Goal: Task Accomplishment & Management: Manage account settings

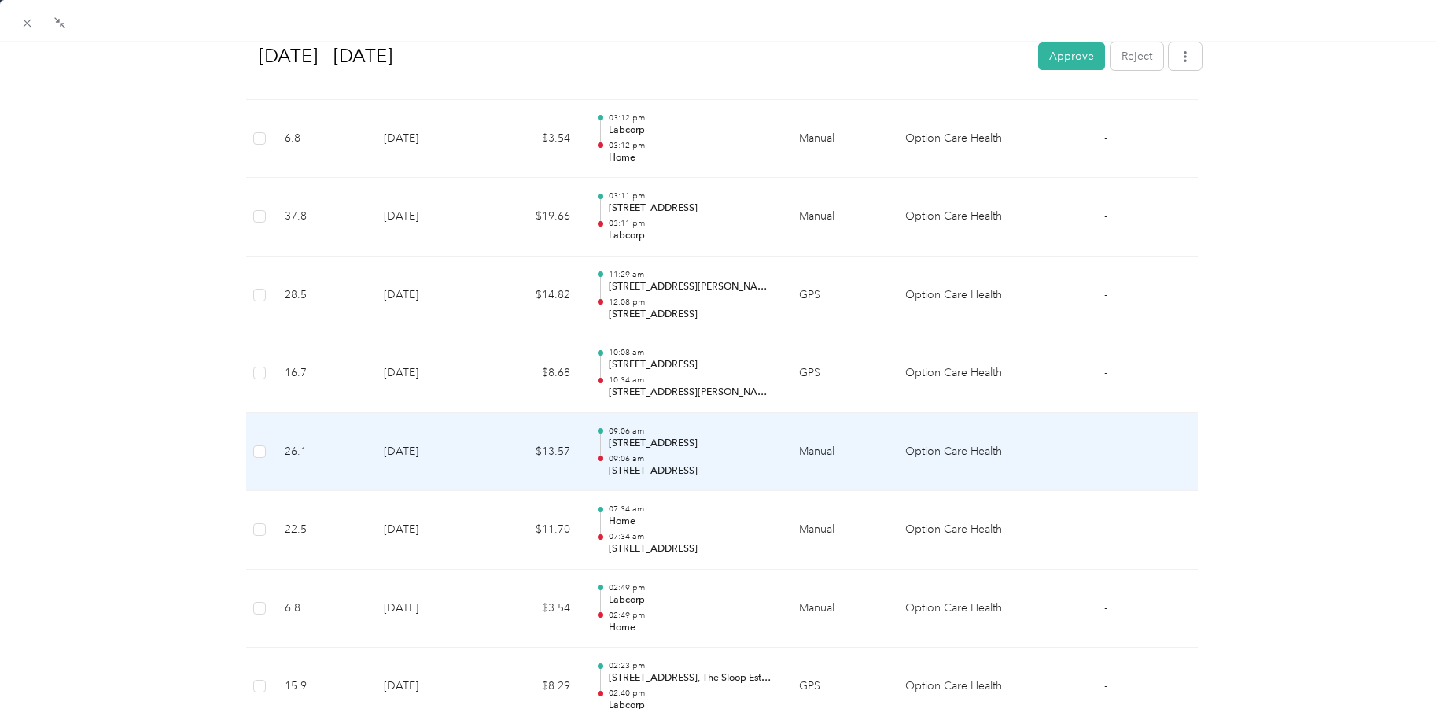
scroll to position [787, 0]
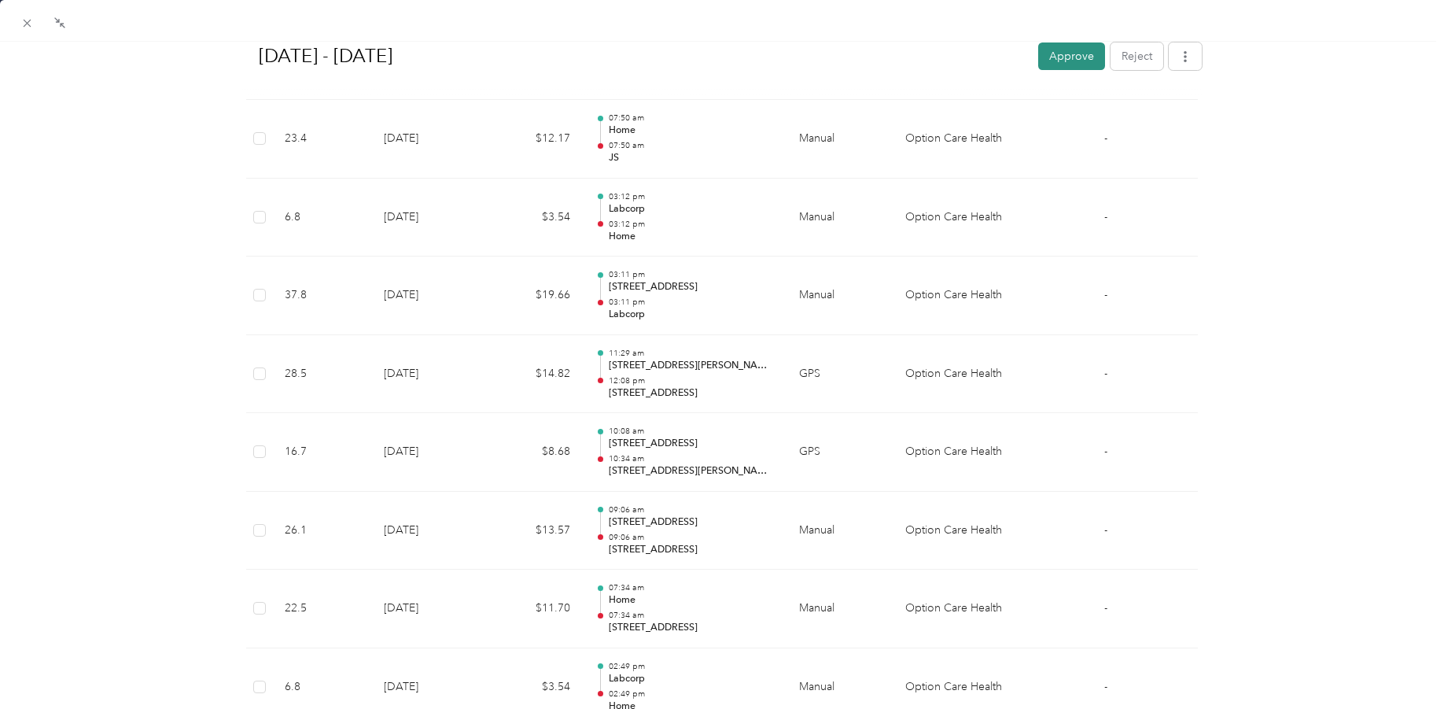
click at [1054, 49] on button "Approve" at bounding box center [1071, 56] width 67 height 28
click at [56, 21] on icon at bounding box center [59, 23] width 13 height 13
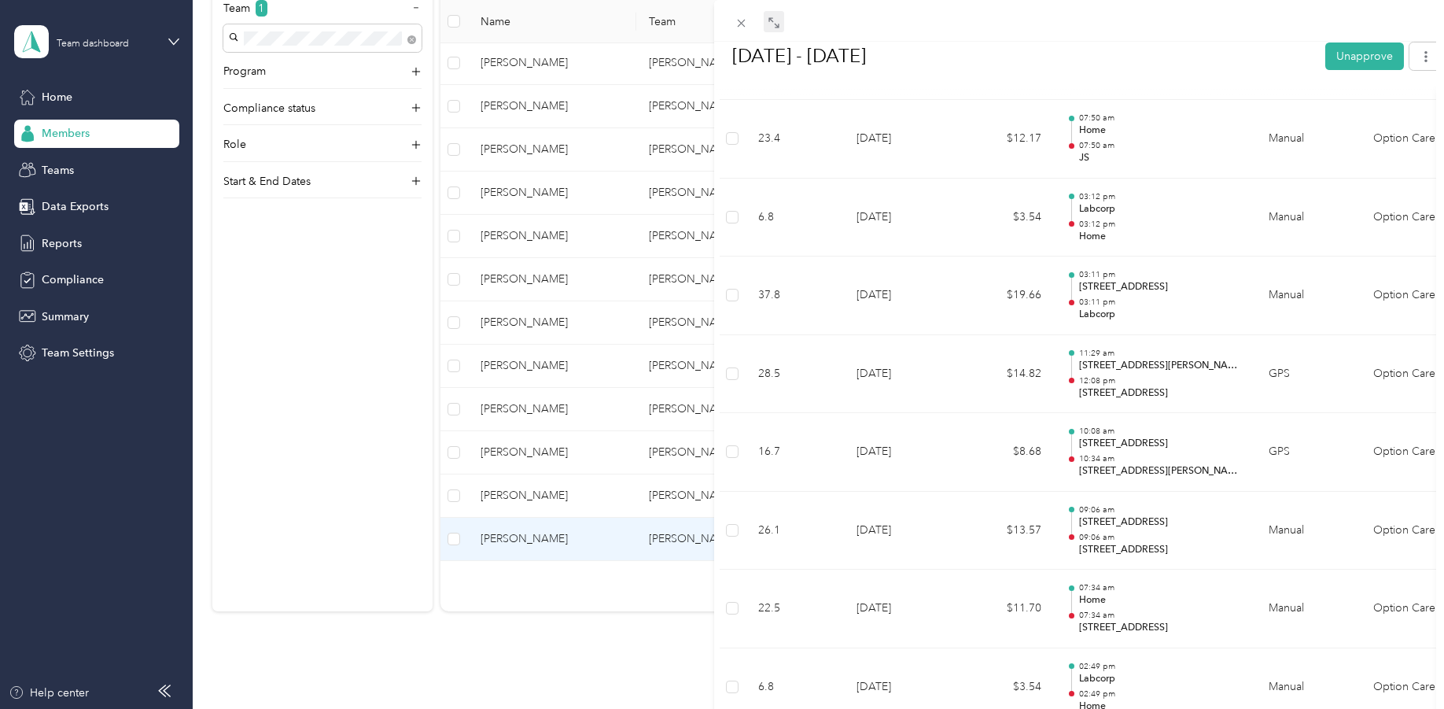
click at [520, 186] on div "BACK [PERSON_NAME] Reports [DATE] - [DATE] [DATE] - [DATE] Unapprove Needs Paym…" at bounding box center [722, 354] width 1444 height 709
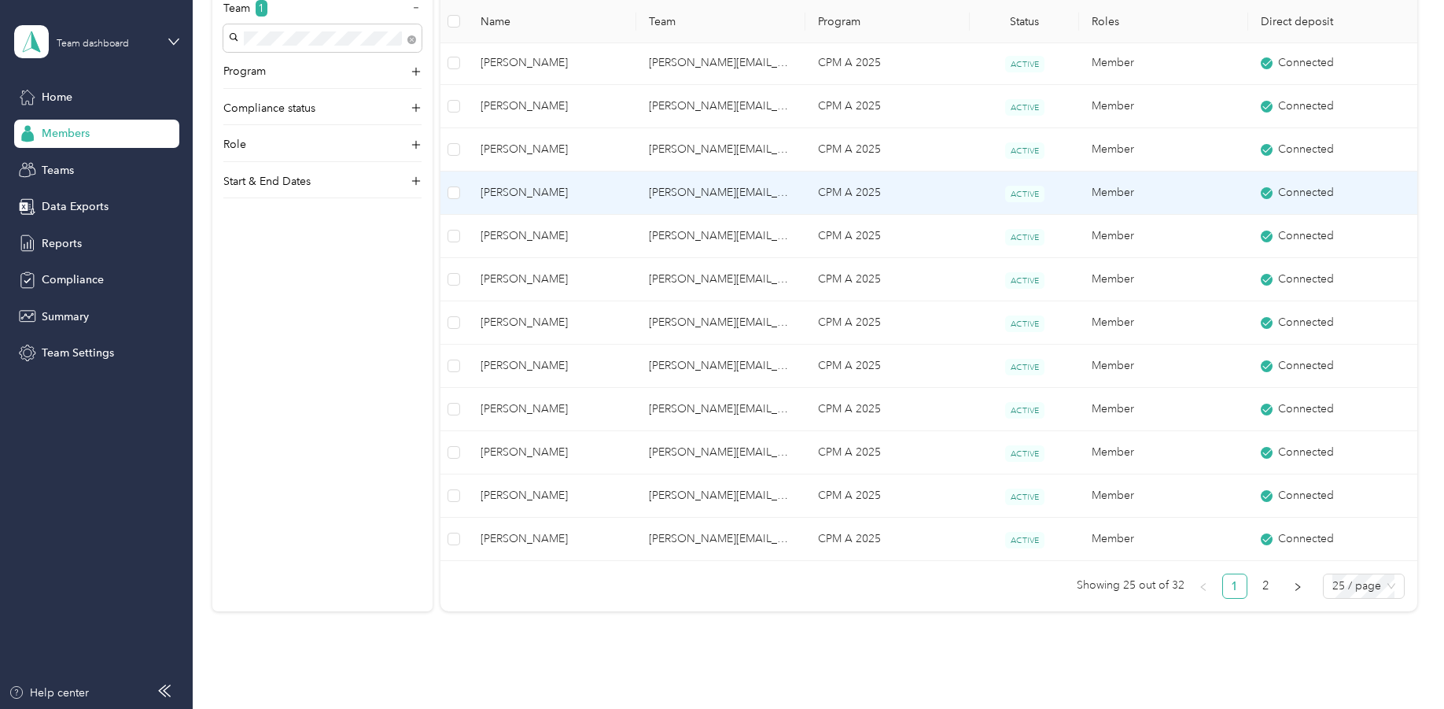
click at [519, 191] on span "[PERSON_NAME]" at bounding box center [553, 192] width 144 height 17
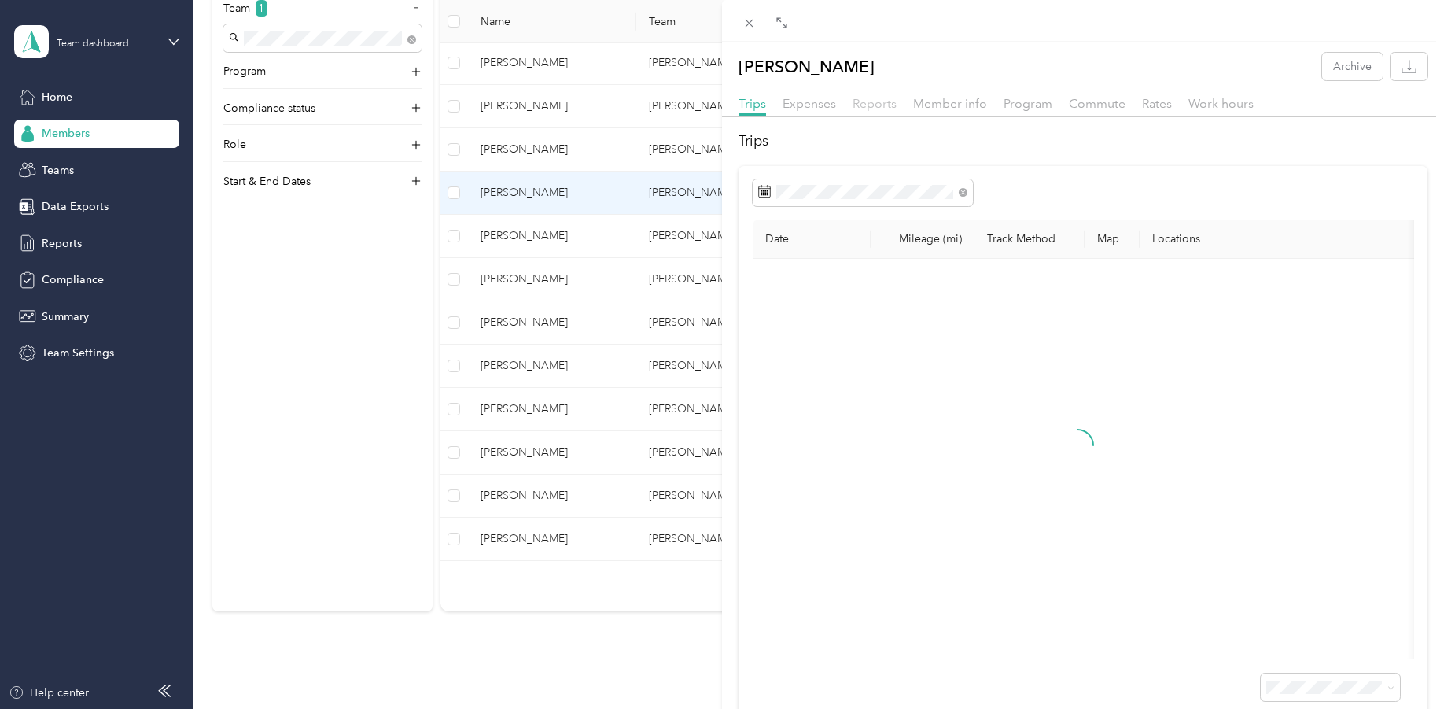
click at [884, 105] on span "Reports" at bounding box center [875, 103] width 44 height 15
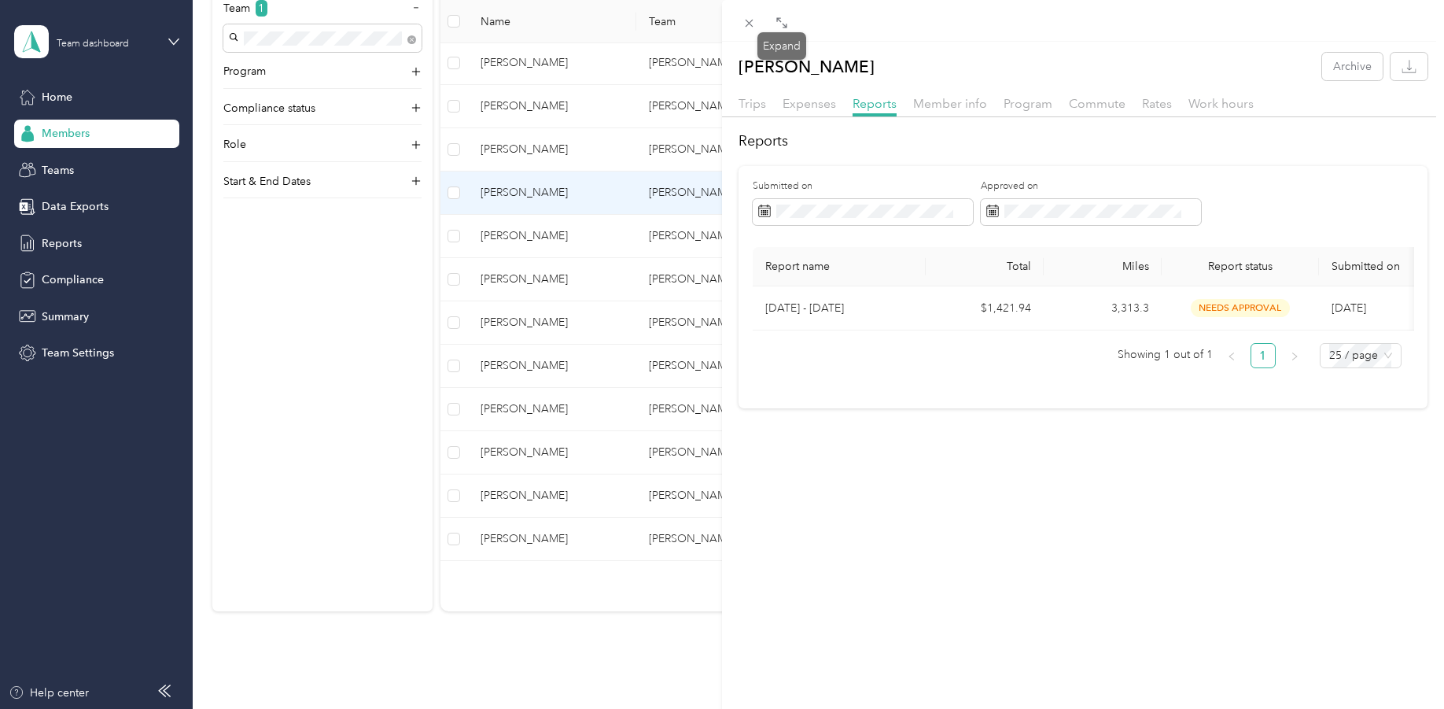
click at [780, 23] on icon at bounding box center [782, 23] width 13 height 13
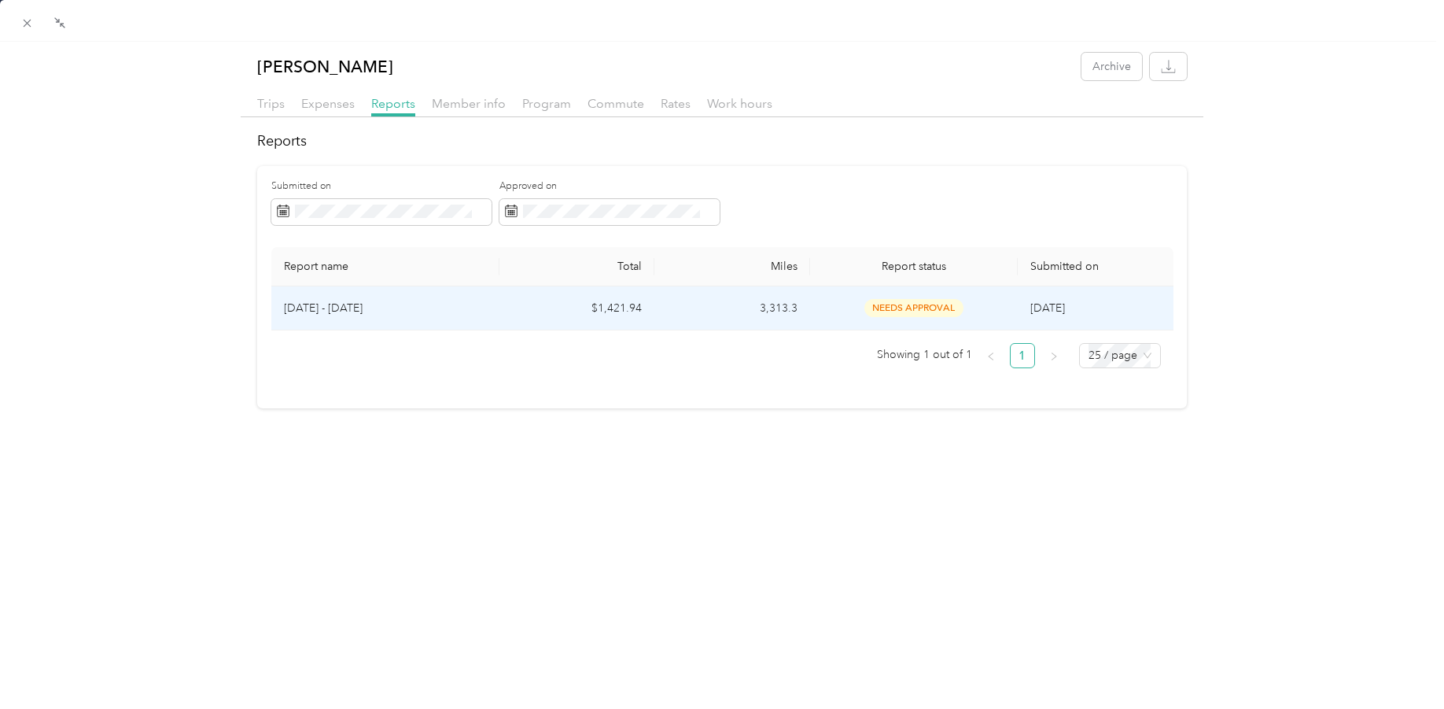
click at [414, 303] on p "[DATE] - [DATE]" at bounding box center [385, 308] width 203 height 17
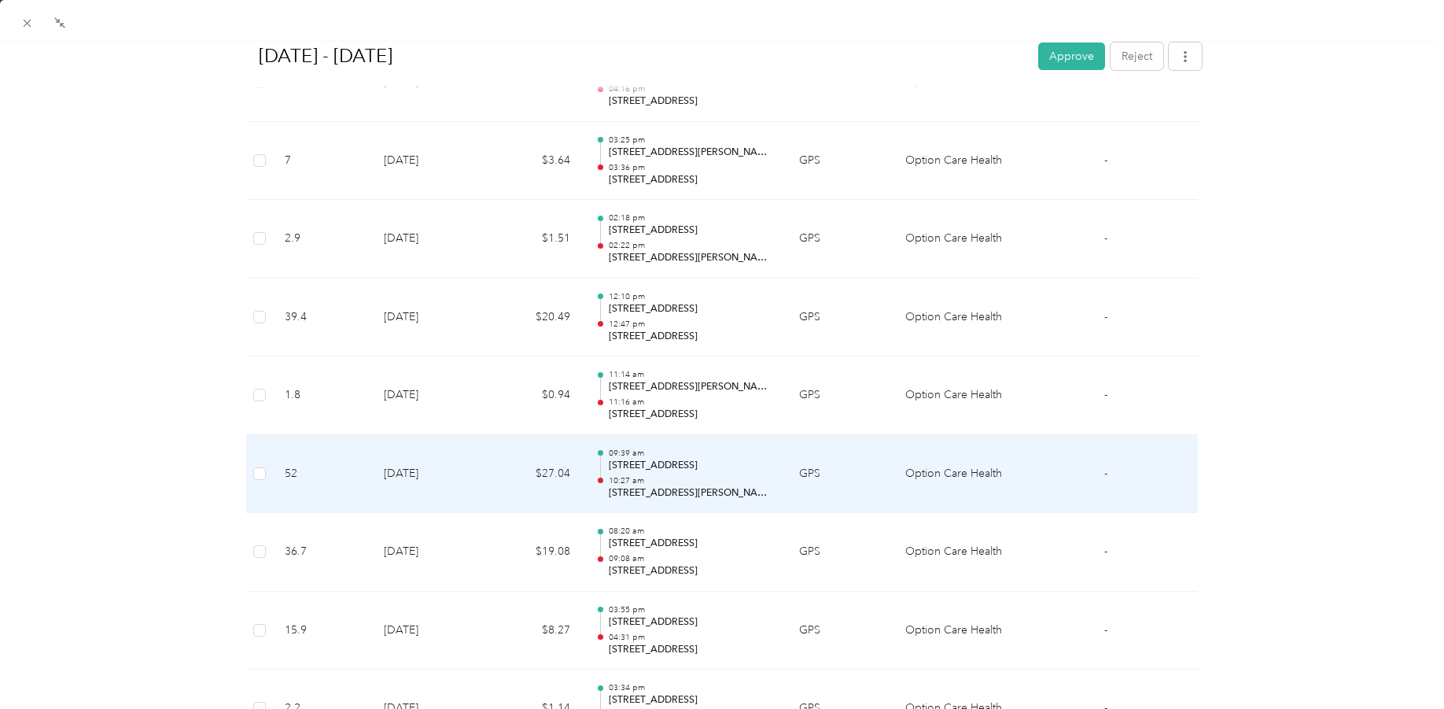
scroll to position [2202, 0]
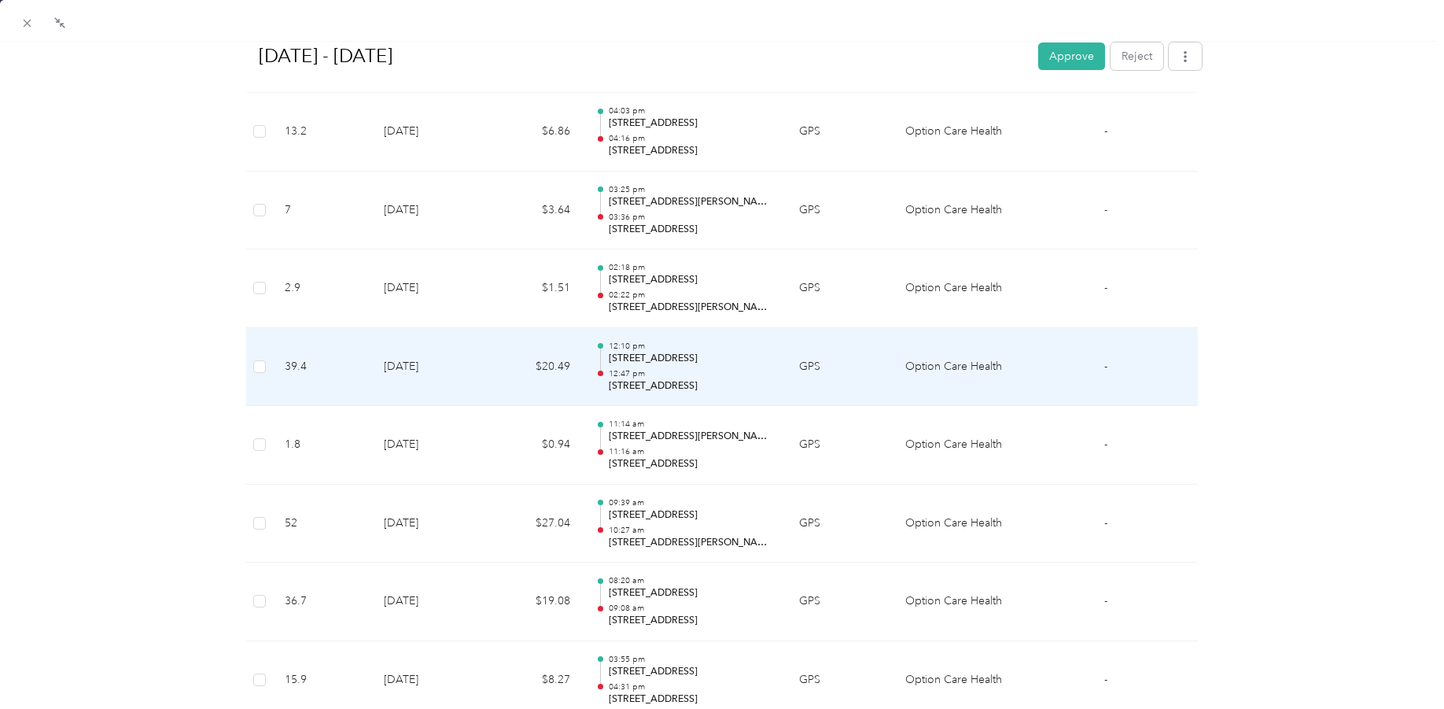
click at [670, 389] on p "[STREET_ADDRESS]" at bounding box center [691, 386] width 165 height 14
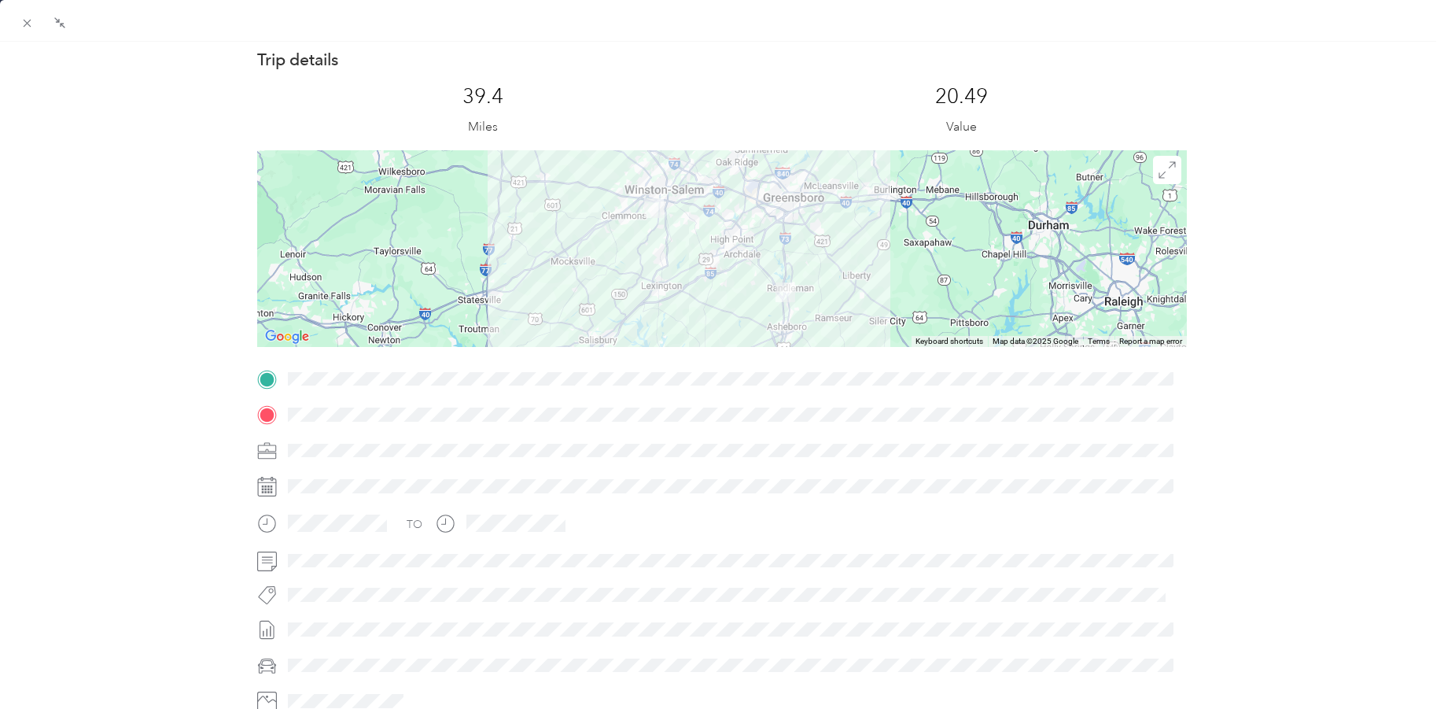
scroll to position [0, 0]
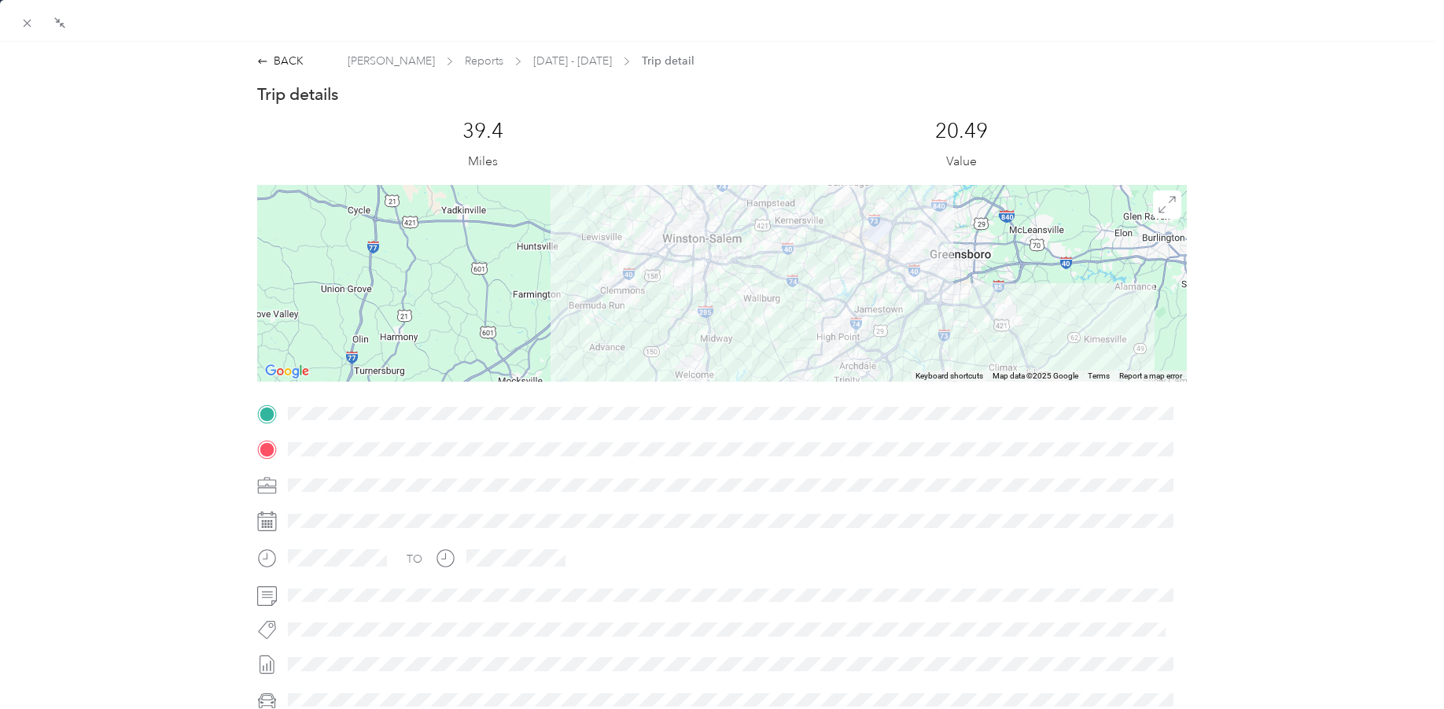
drag, startPoint x: 615, startPoint y: 255, endPoint x: 645, endPoint y: 343, distance: 93.0
click at [645, 348] on div at bounding box center [722, 283] width 930 height 197
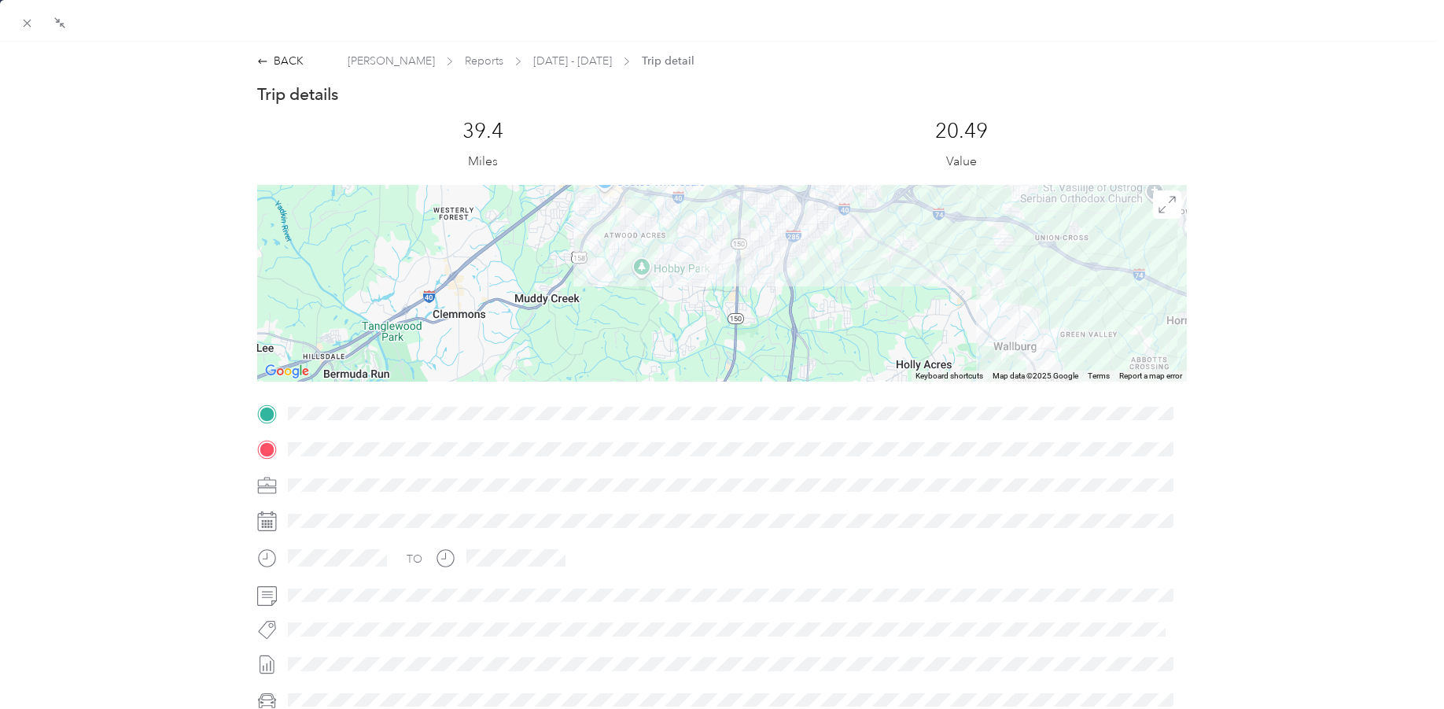
drag, startPoint x: 698, startPoint y: 287, endPoint x: 698, endPoint y: 332, distance: 44.8
click at [702, 333] on div at bounding box center [722, 283] width 930 height 197
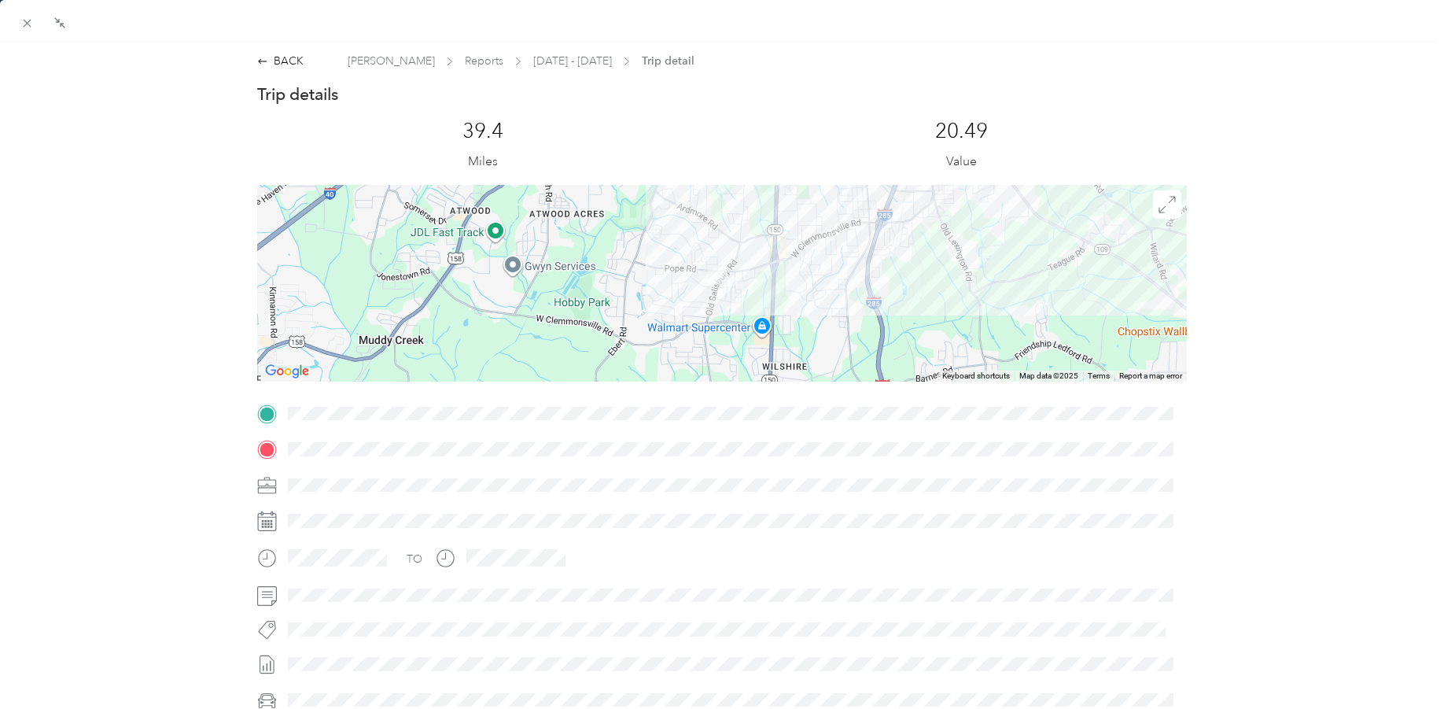
click at [656, 285] on div at bounding box center [722, 283] width 930 height 197
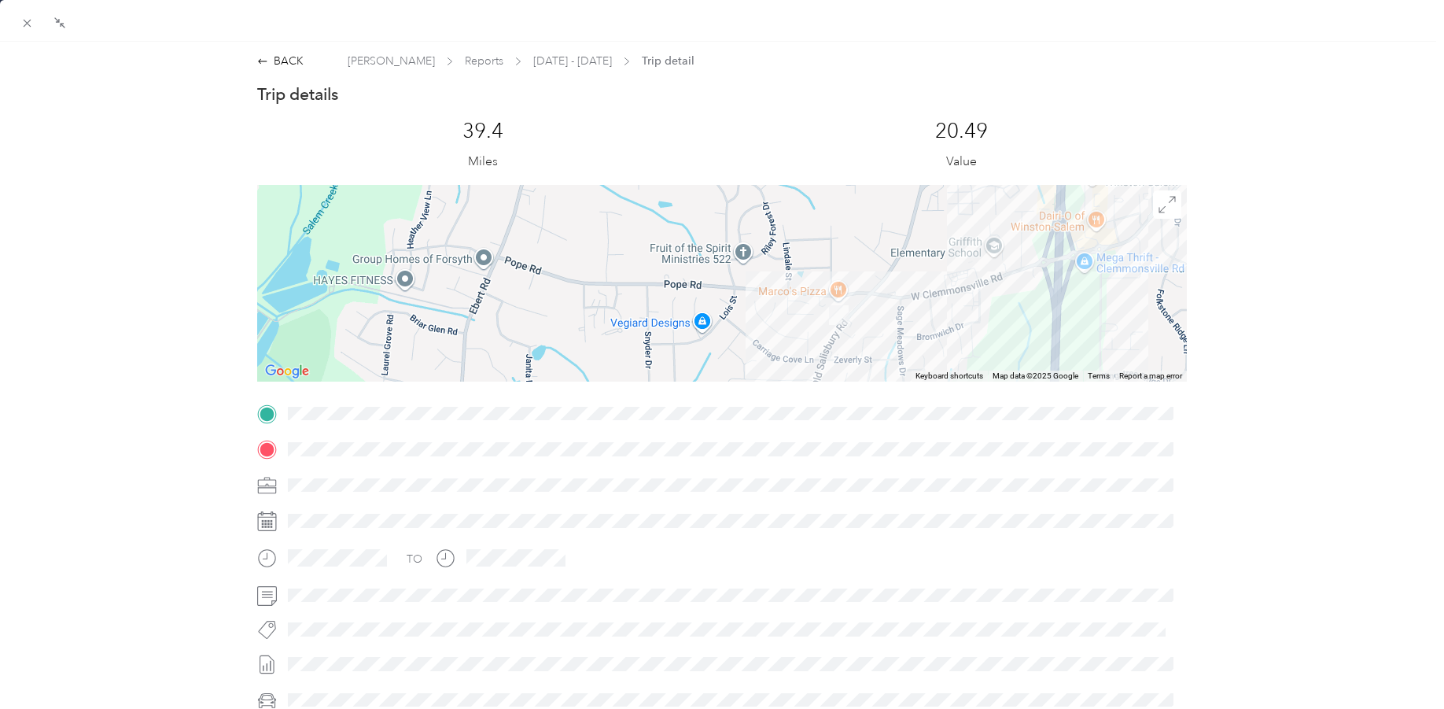
drag, startPoint x: 767, startPoint y: 253, endPoint x: 797, endPoint y: 348, distance: 99.8
click at [760, 352] on div at bounding box center [722, 283] width 930 height 197
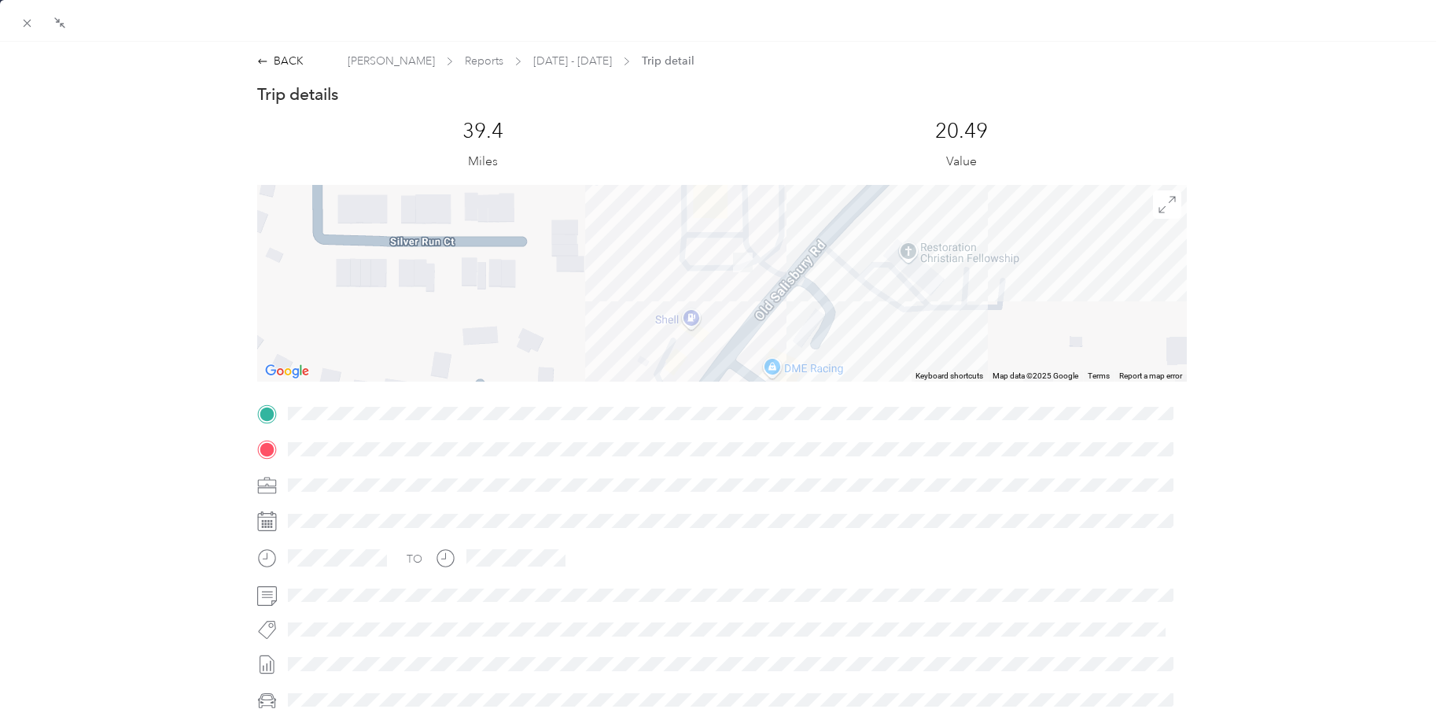
drag, startPoint x: 669, startPoint y: 242, endPoint x: 696, endPoint y: 290, distance: 54.9
click at [684, 290] on div at bounding box center [722, 283] width 930 height 197
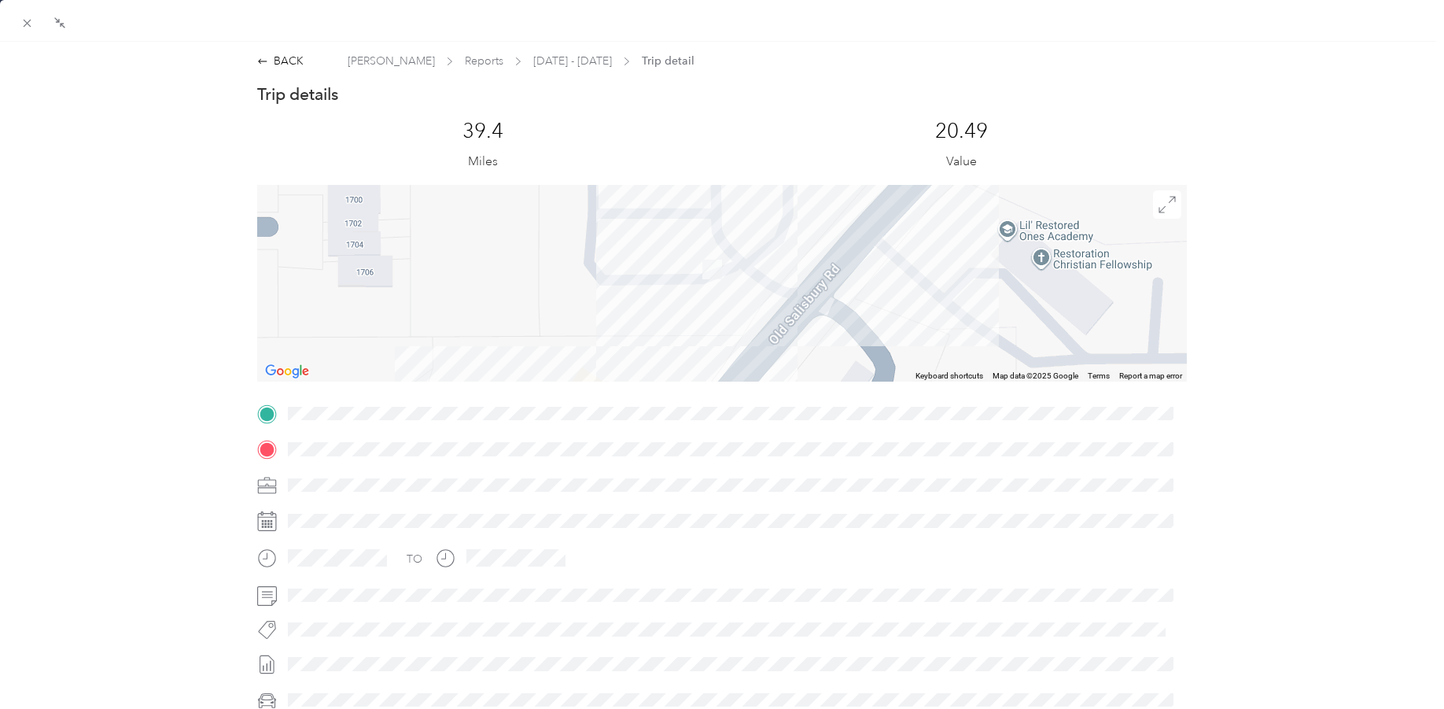
drag, startPoint x: 654, startPoint y: 264, endPoint x: 637, endPoint y: 283, distance: 25.6
click at [637, 283] on div at bounding box center [722, 283] width 930 height 197
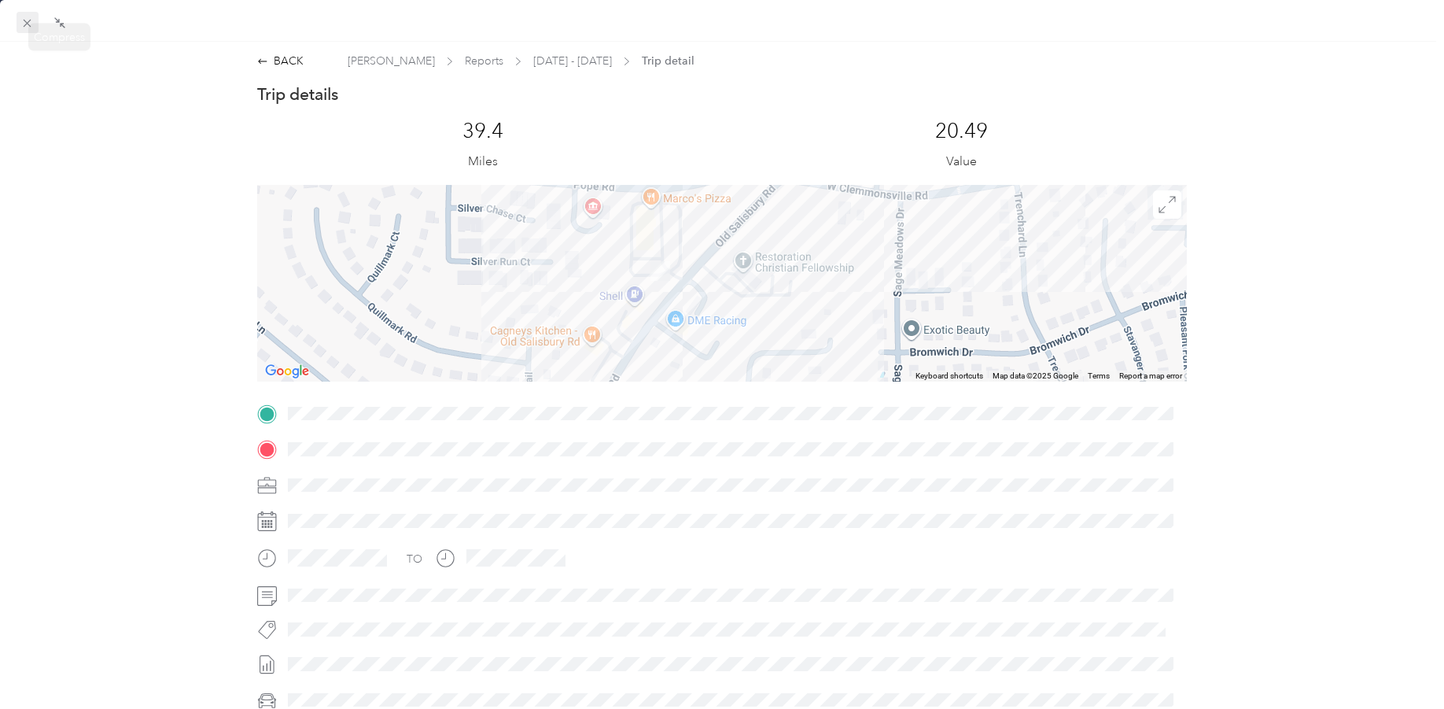
click at [27, 18] on icon at bounding box center [26, 23] width 13 height 13
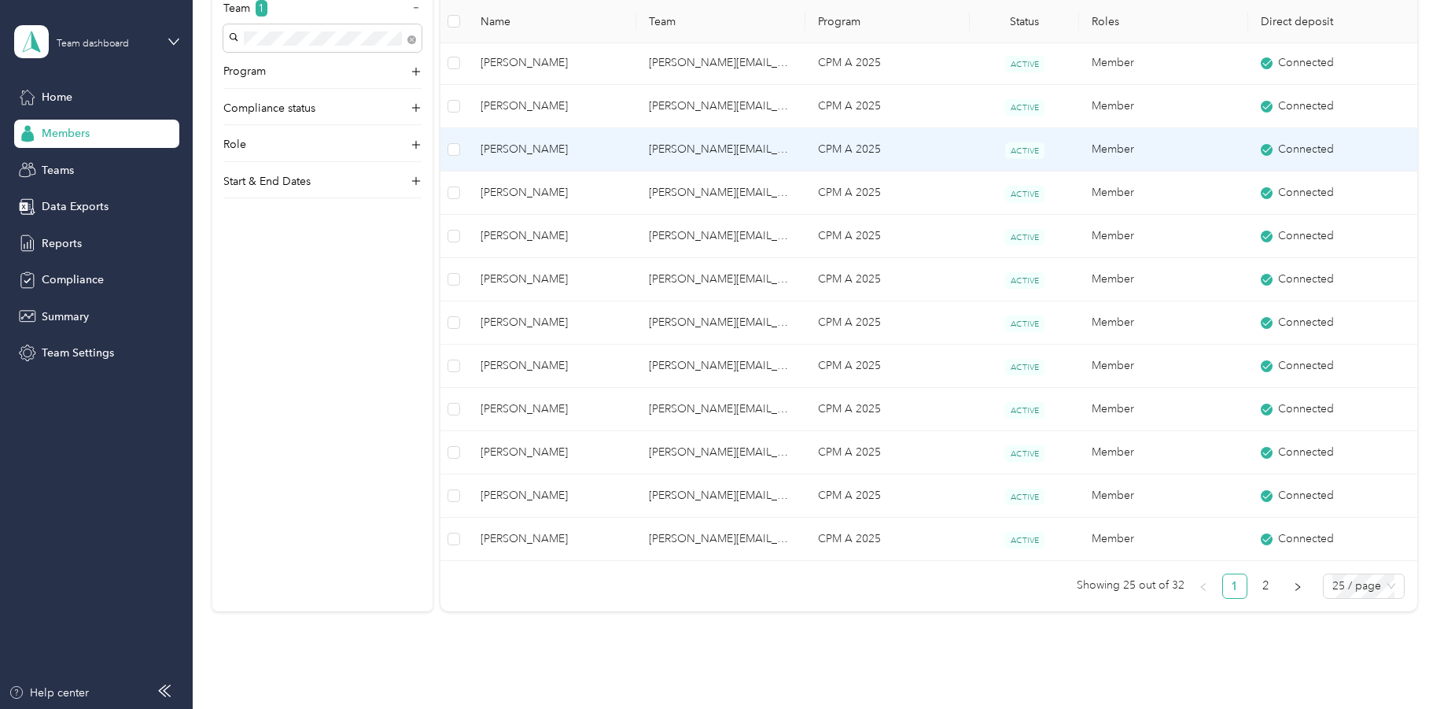
click at [919, 76] on tbody "[PERSON_NAME] [PERSON_NAME][EMAIL_ADDRESS][PERSON_NAME][DOMAIN_NAME] CPM A 2025…" at bounding box center [928, 20] width 976 height 1082
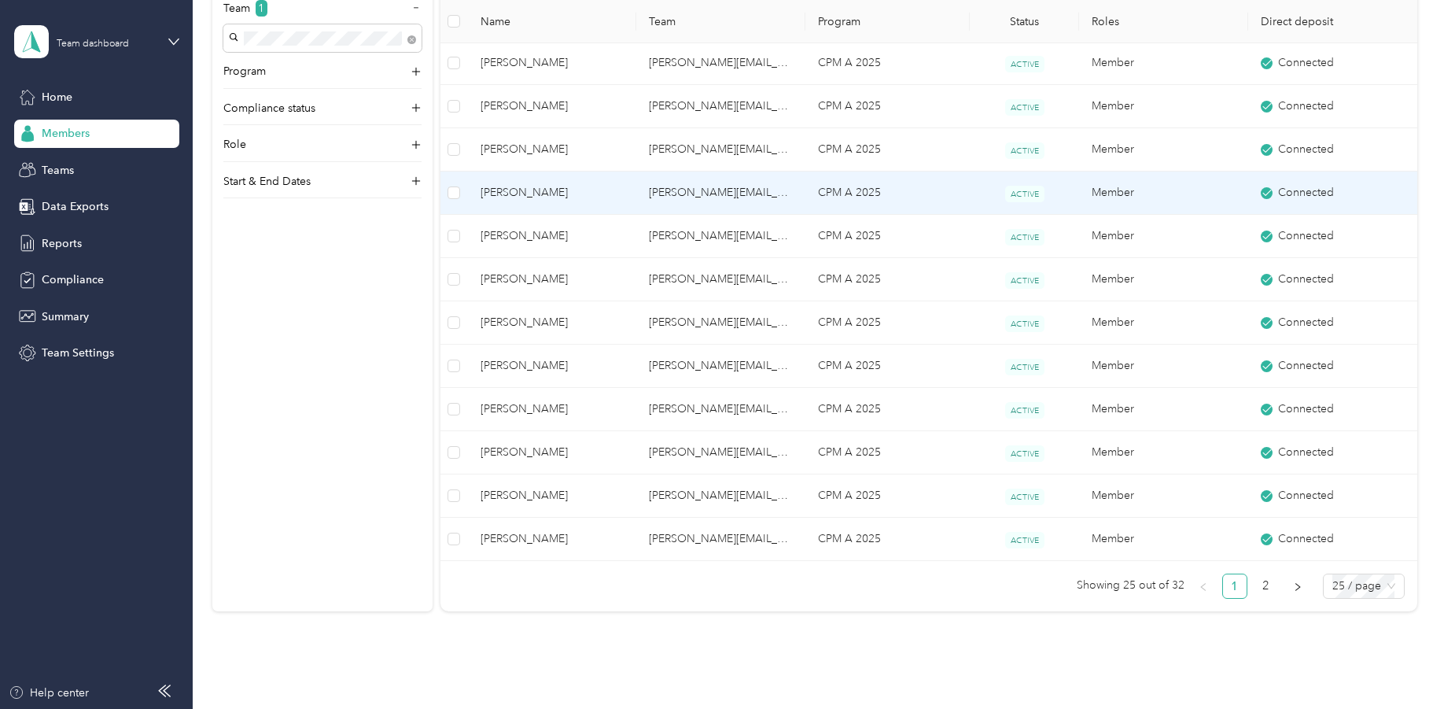
click at [525, 190] on span "[PERSON_NAME]" at bounding box center [553, 192] width 144 height 17
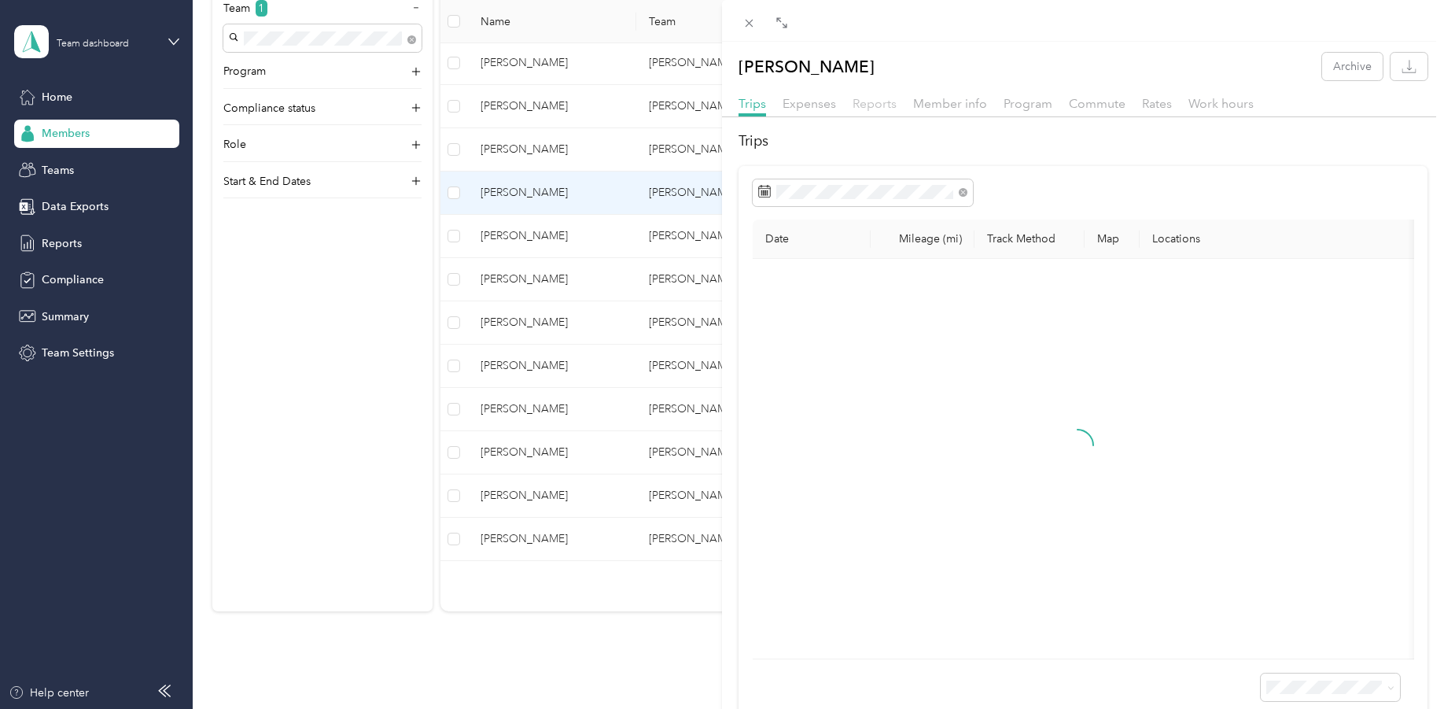
click at [857, 104] on span "Reports" at bounding box center [875, 103] width 44 height 15
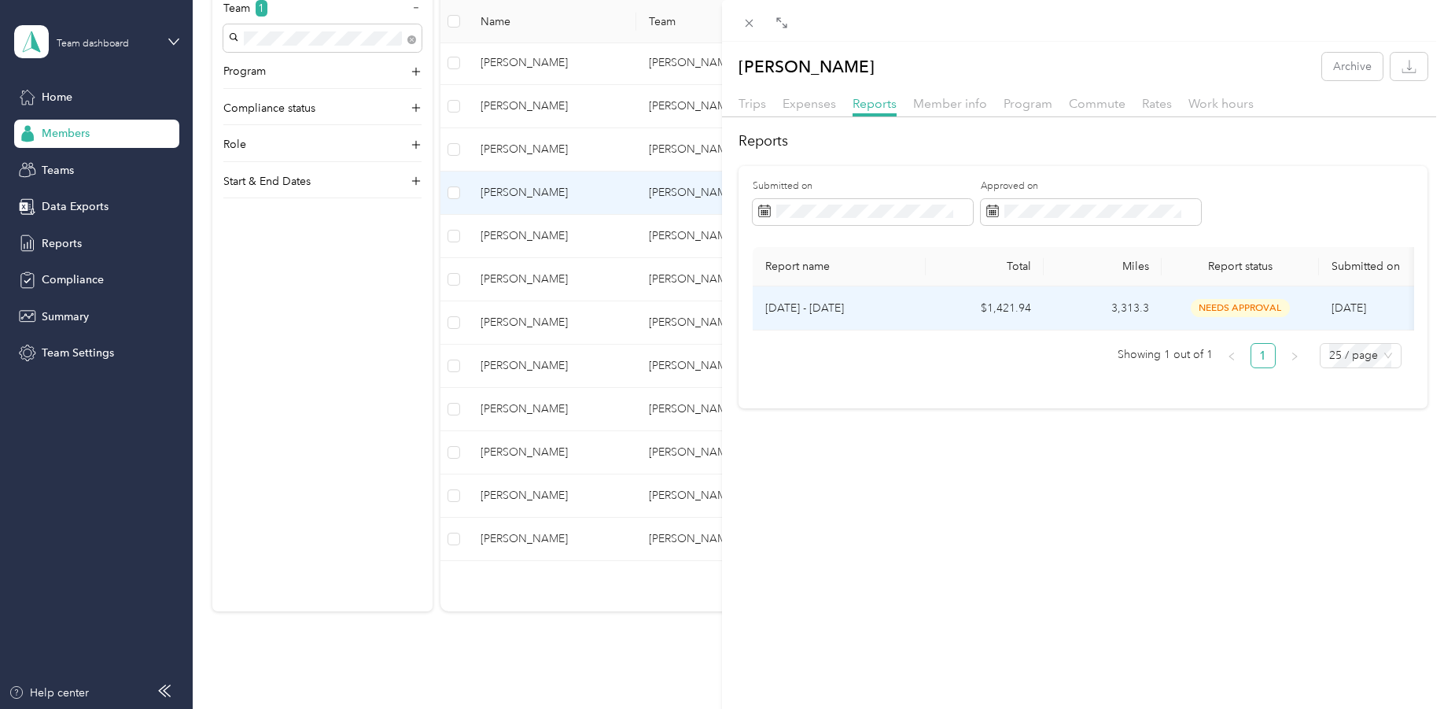
click at [791, 317] on td "[DATE] - [DATE]" at bounding box center [839, 308] width 173 height 44
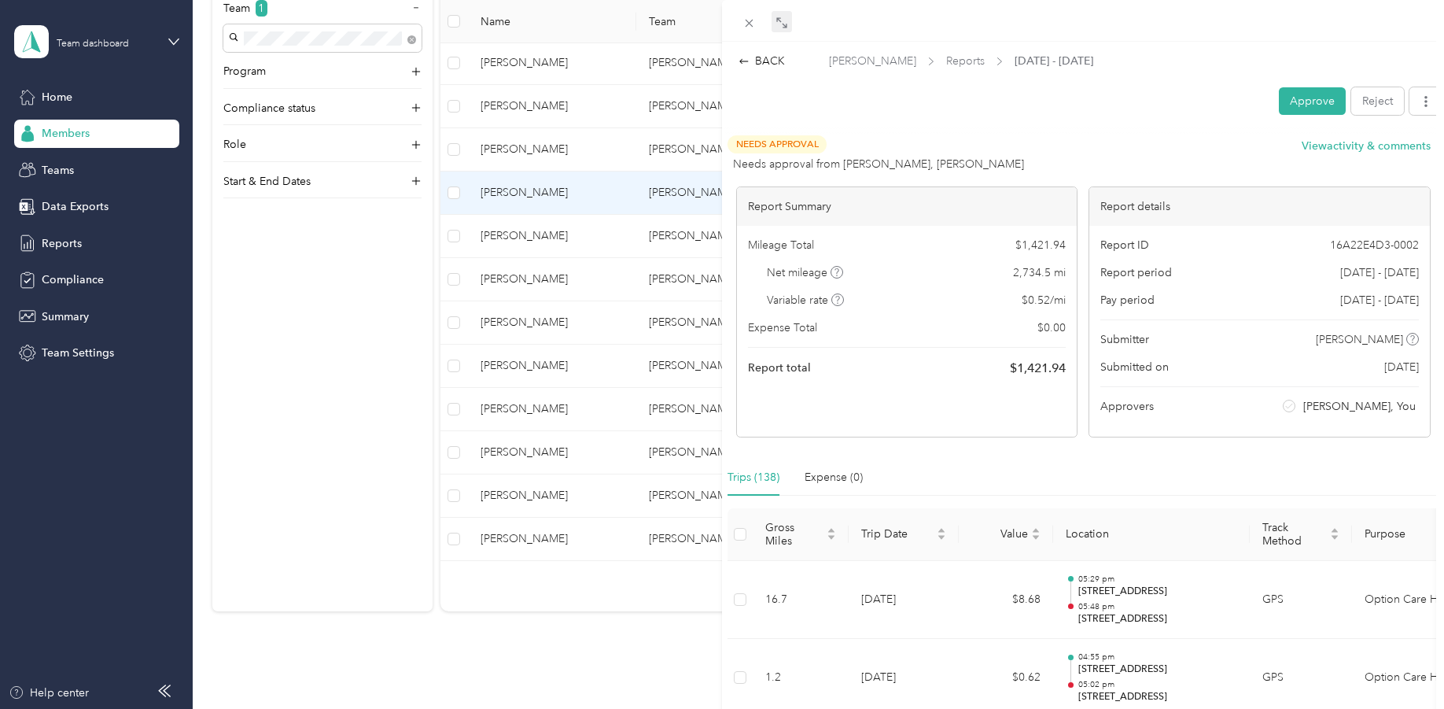
click at [776, 18] on icon at bounding box center [782, 23] width 13 height 13
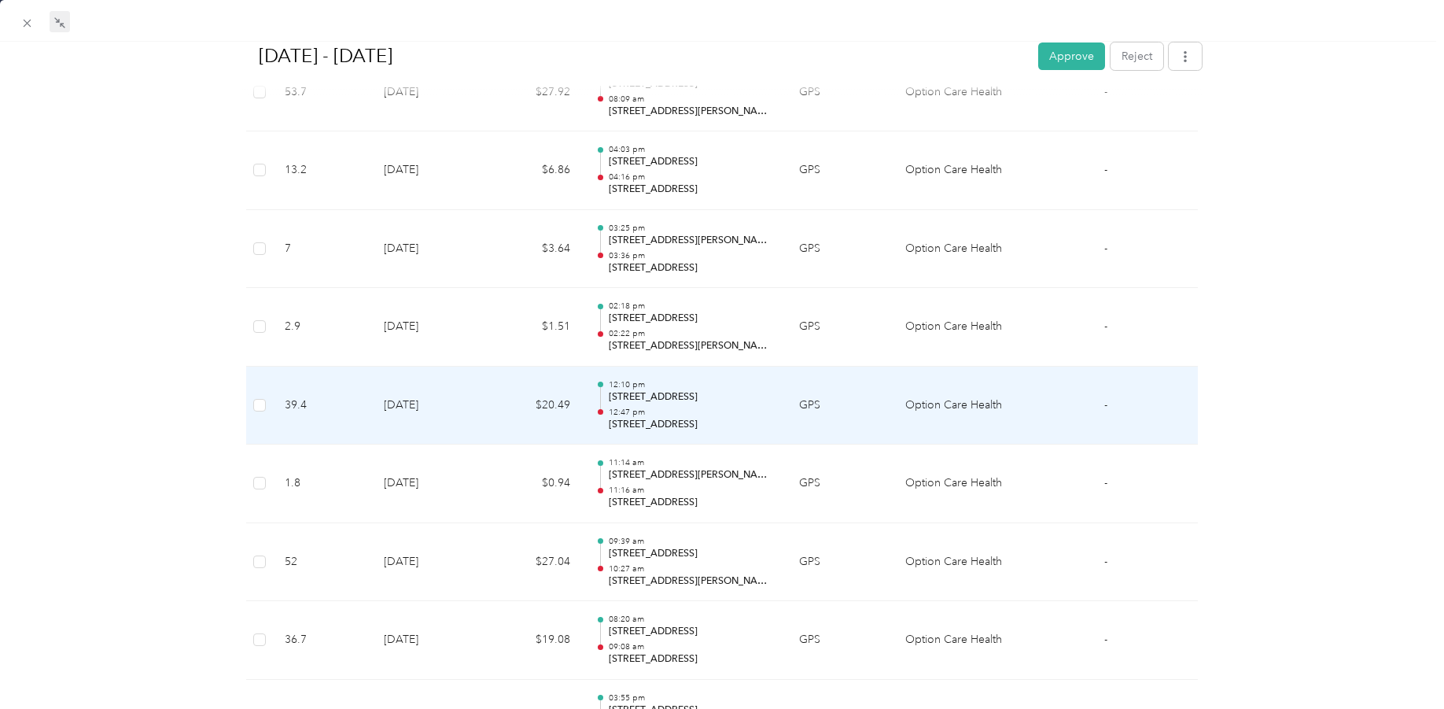
scroll to position [2136, 0]
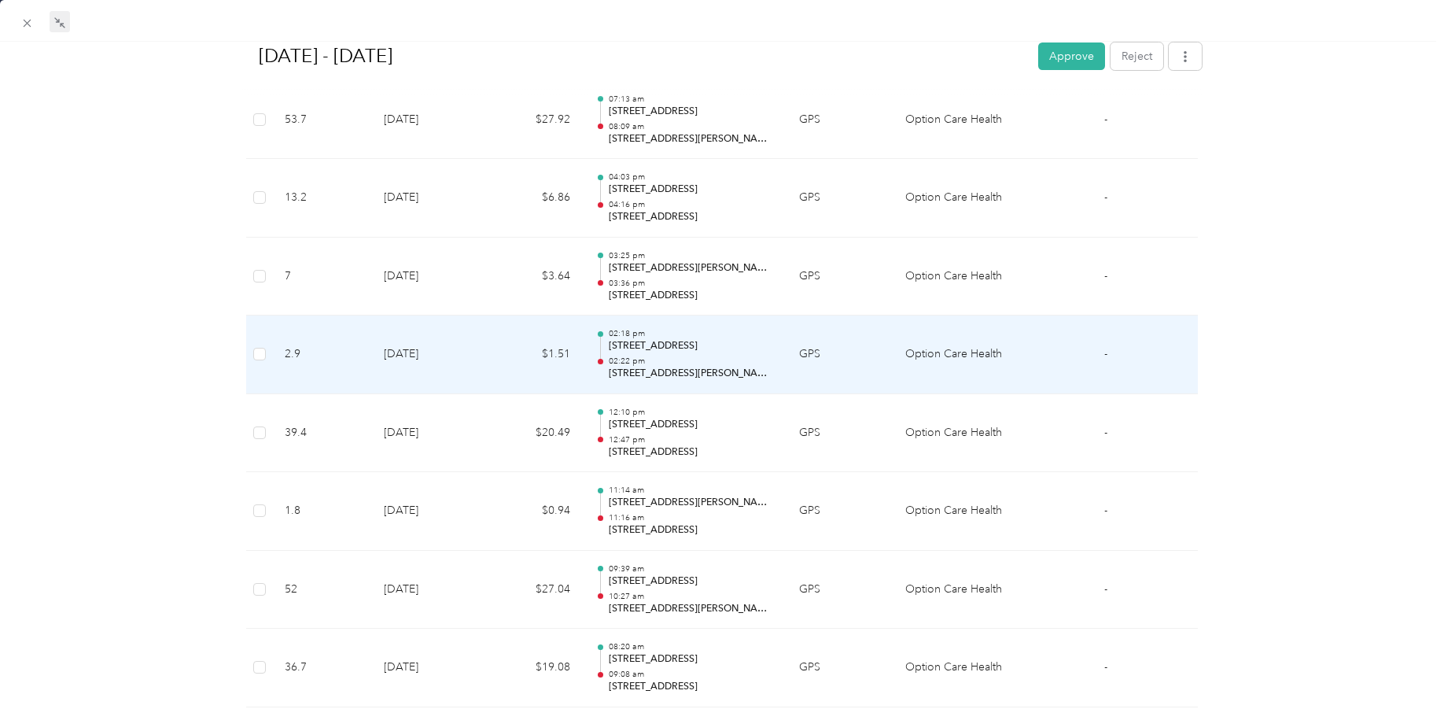
click at [660, 344] on p "[STREET_ADDRESS]" at bounding box center [691, 346] width 165 height 14
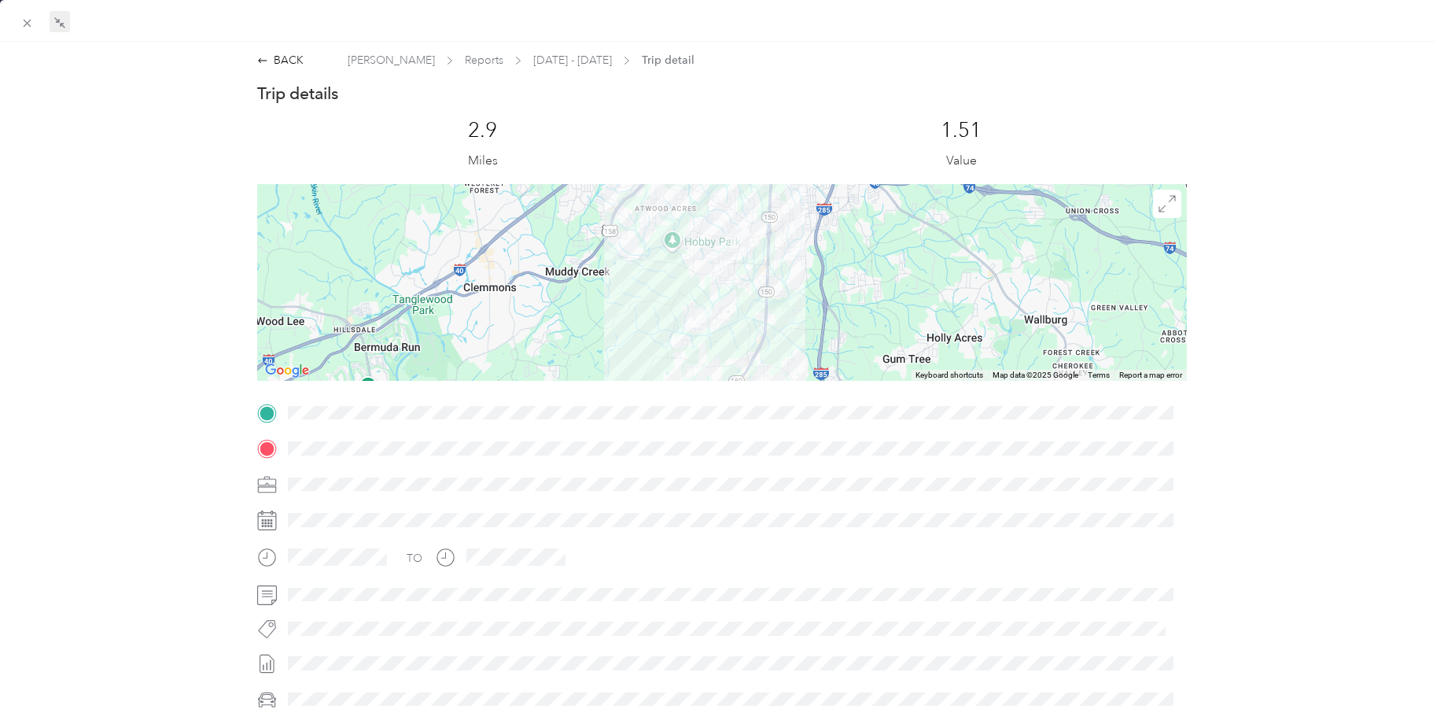
scroll to position [0, 0]
click at [287, 56] on div "BACK" at bounding box center [280, 61] width 46 height 17
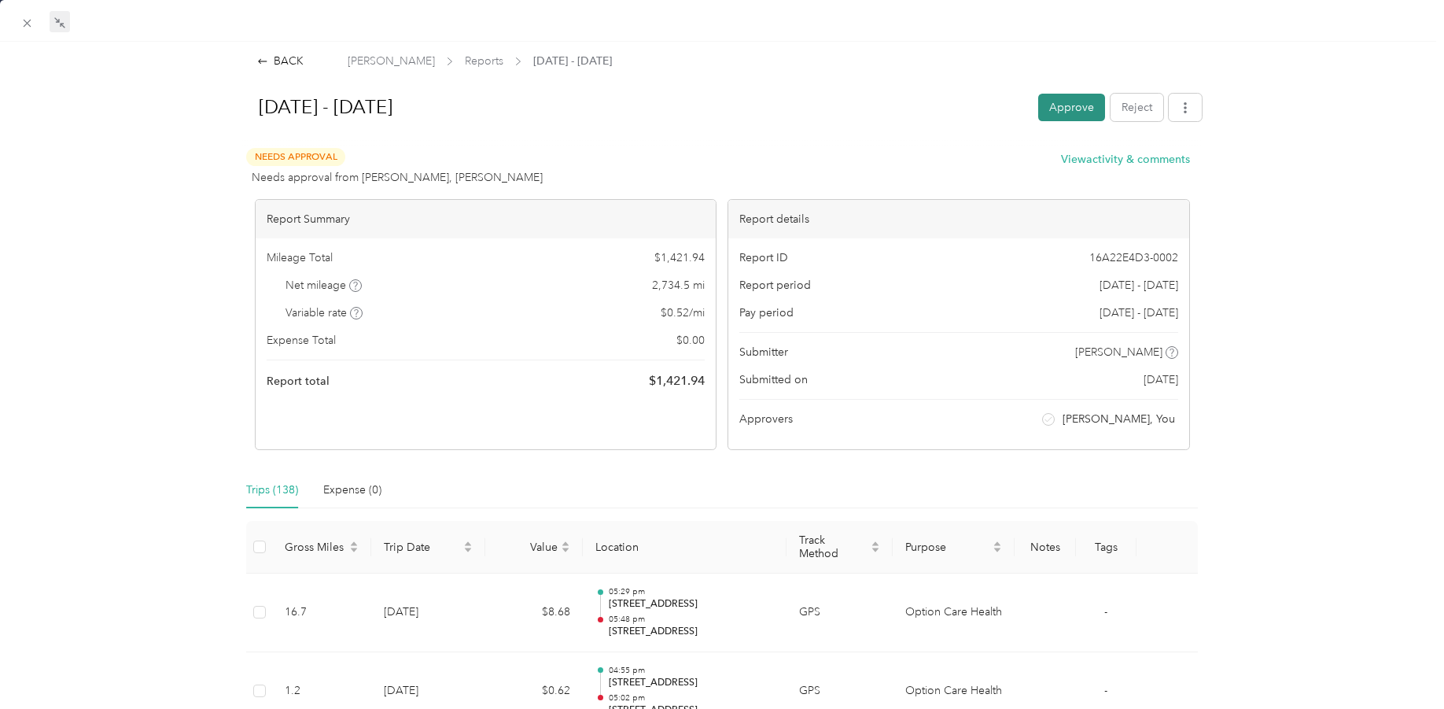
click at [1064, 109] on button "Approve" at bounding box center [1071, 108] width 67 height 28
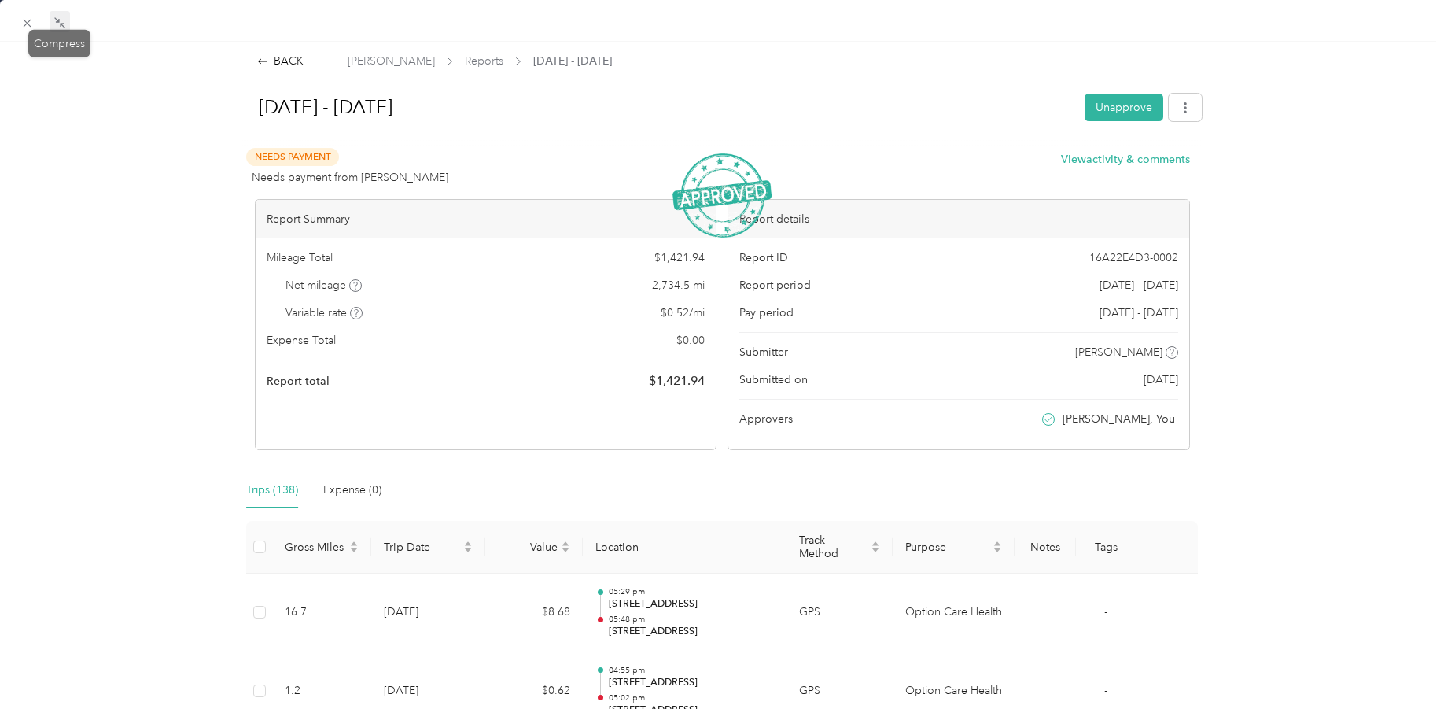
click at [57, 20] on icon at bounding box center [59, 23] width 13 height 13
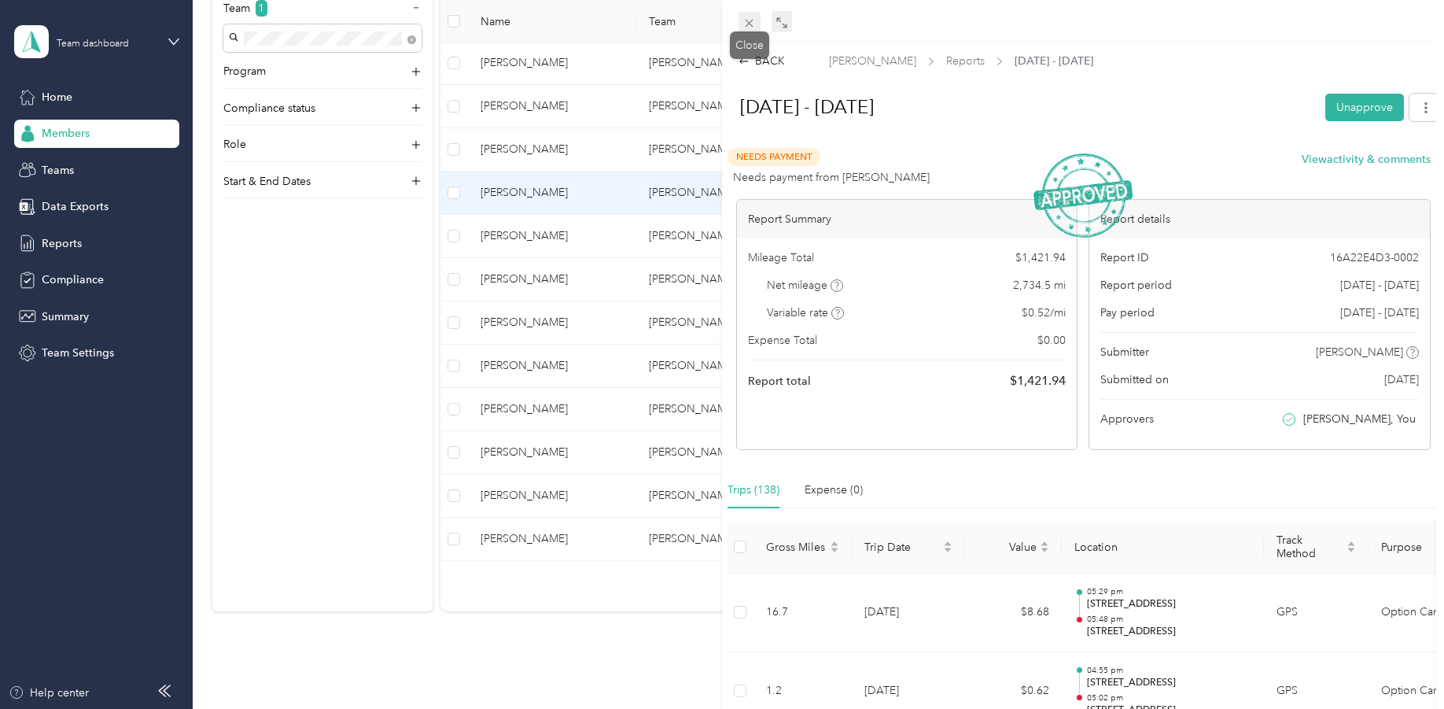
click at [751, 19] on icon at bounding box center [749, 23] width 13 height 13
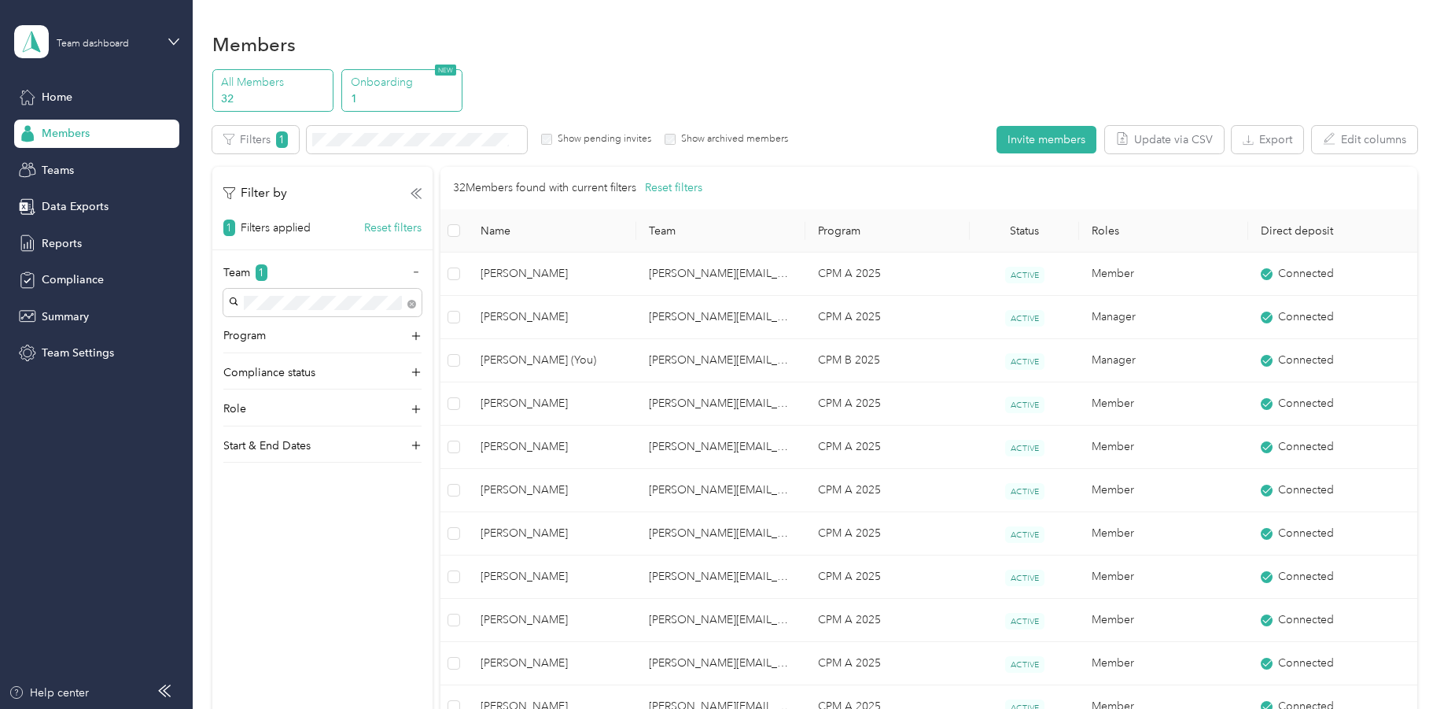
click at [389, 89] on p "Onboarding" at bounding box center [404, 82] width 107 height 17
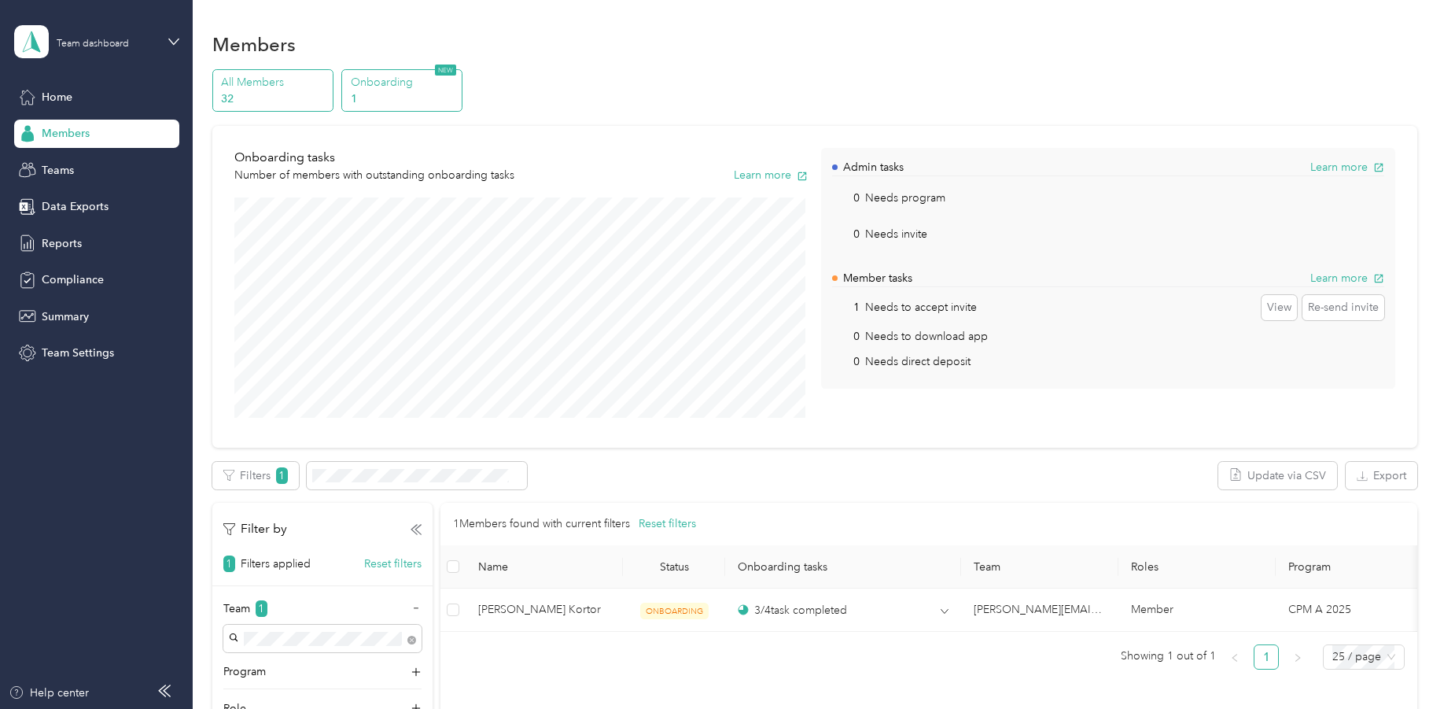
click at [286, 95] on p "32" at bounding box center [274, 98] width 107 height 17
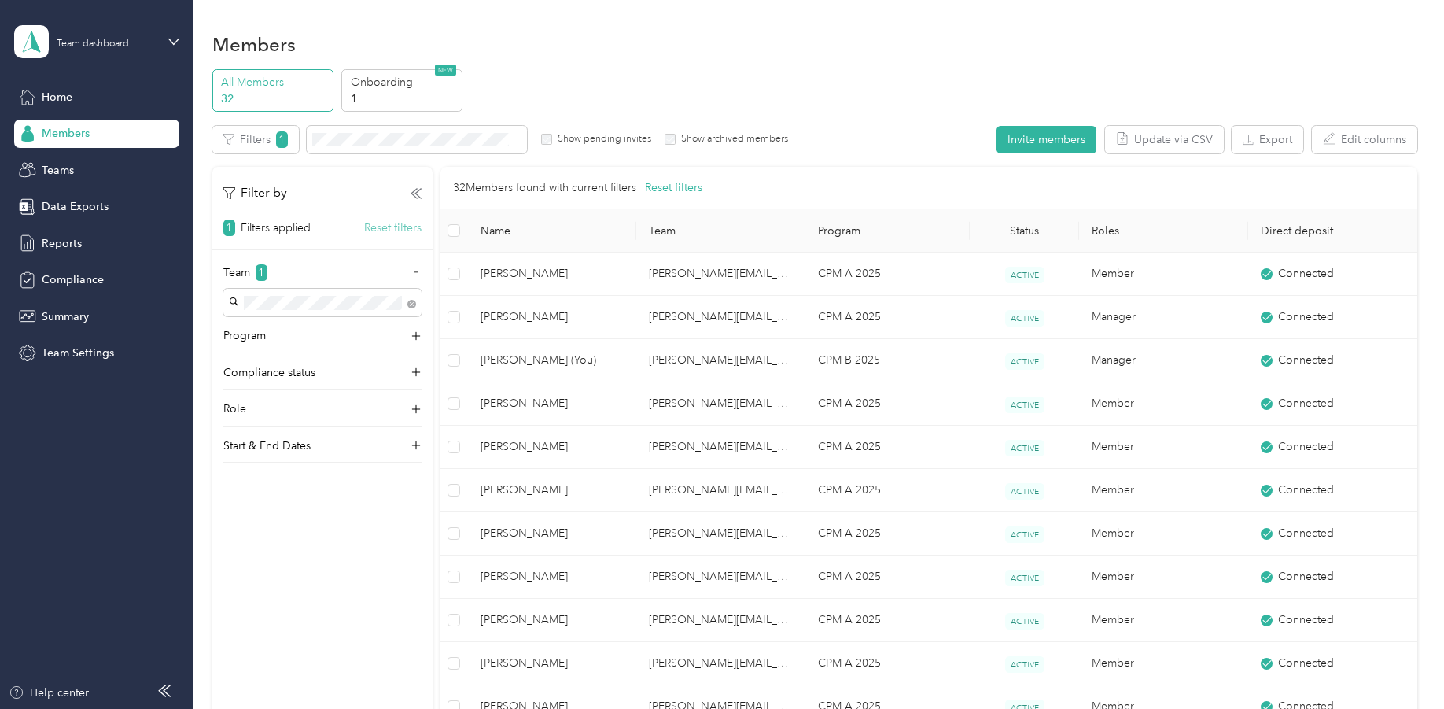
click at [381, 230] on button "Reset filters" at bounding box center [392, 227] width 57 height 17
click at [344, 288] on div "Team Program Compliance status Role Start & End Dates" at bounding box center [322, 330] width 220 height 199
click at [418, 190] on icon at bounding box center [416, 193] width 11 height 11
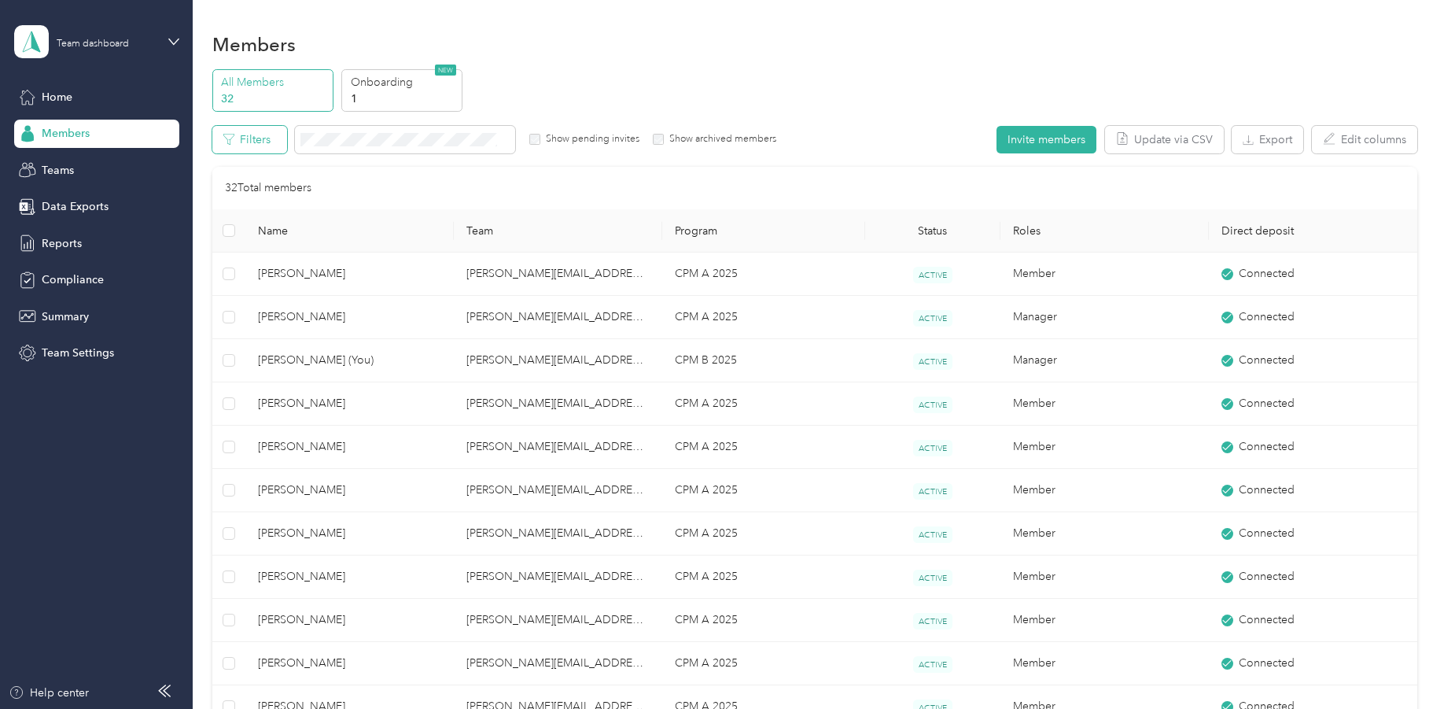
click at [256, 138] on button "Filters" at bounding box center [249, 140] width 75 height 28
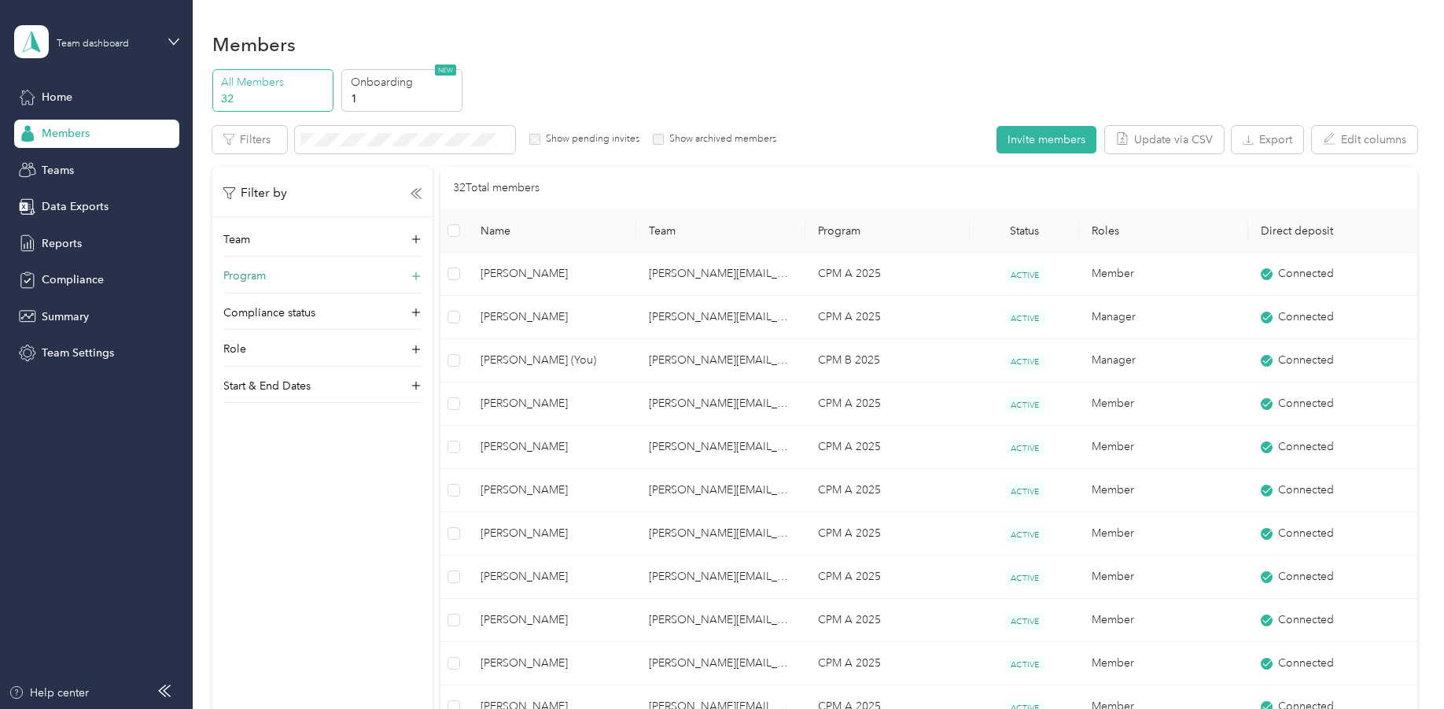
click at [266, 275] on p "Program" at bounding box center [244, 275] width 42 height 17
click at [267, 275] on div "Program" at bounding box center [322, 279] width 198 height 25
click at [296, 245] on div "Team" at bounding box center [322, 243] width 198 height 25
click at [632, 65] on section "Members All Members 32 Onboarding 1 NEW Edit role Edit team Export Selected 0 o…" at bounding box center [814, 713] width 1205 height 1371
click at [61, 164] on span "Teams" at bounding box center [58, 170] width 32 height 17
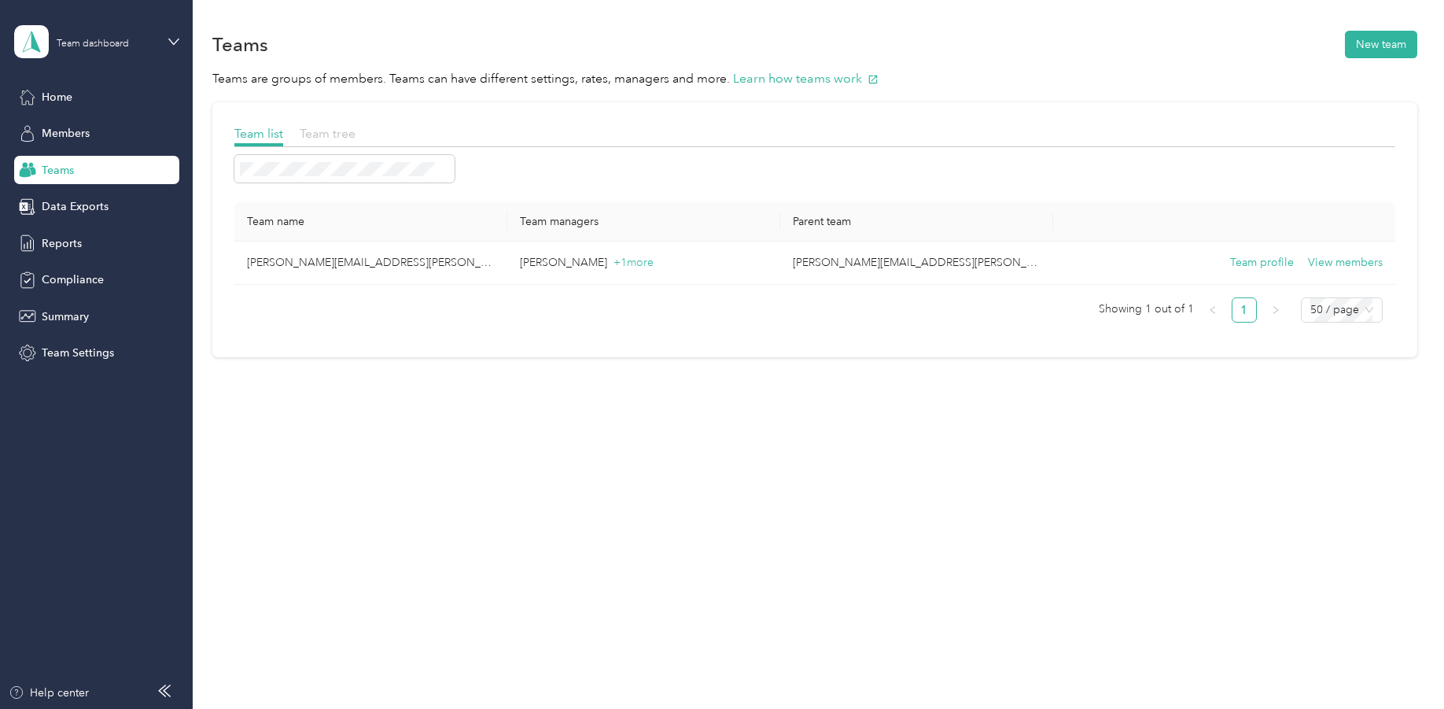
click at [326, 129] on span "Team tree" at bounding box center [328, 133] width 56 height 15
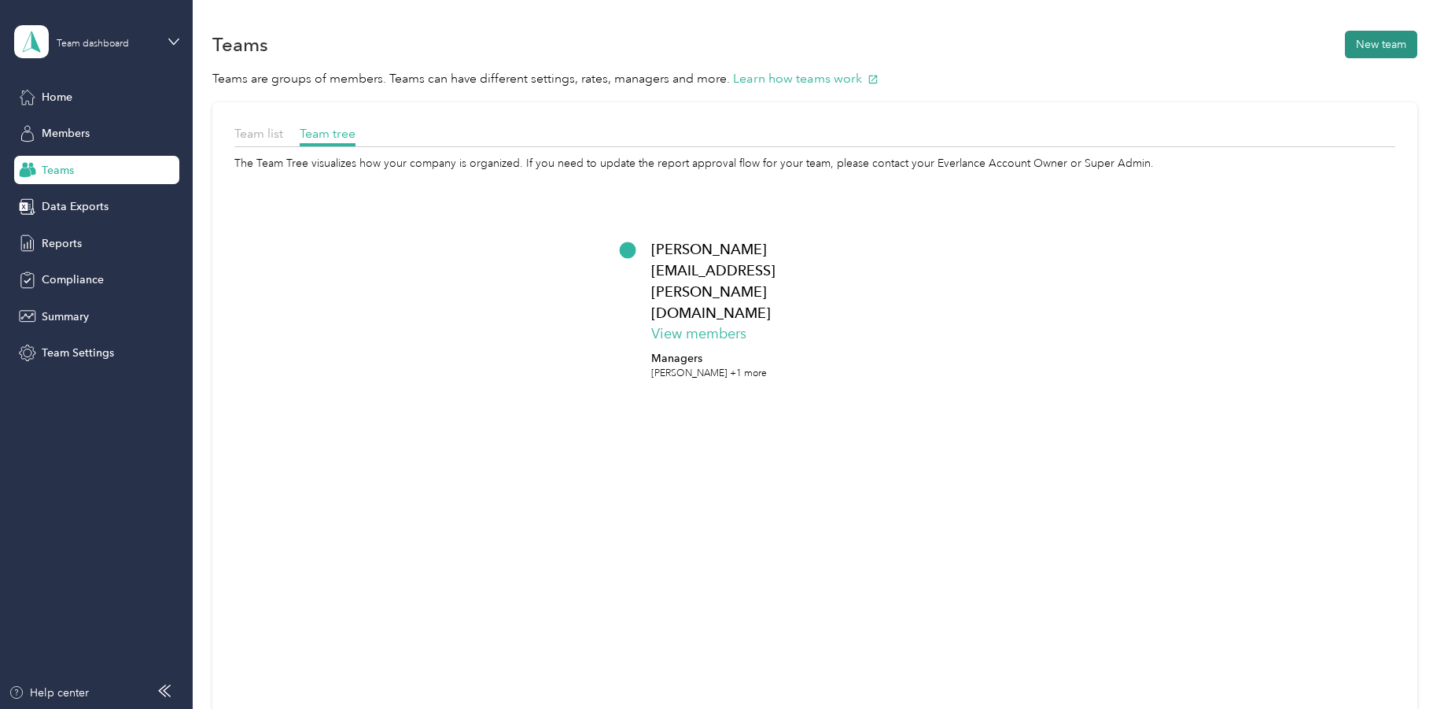
click at [1376, 46] on button "New team" at bounding box center [1381, 45] width 72 height 28
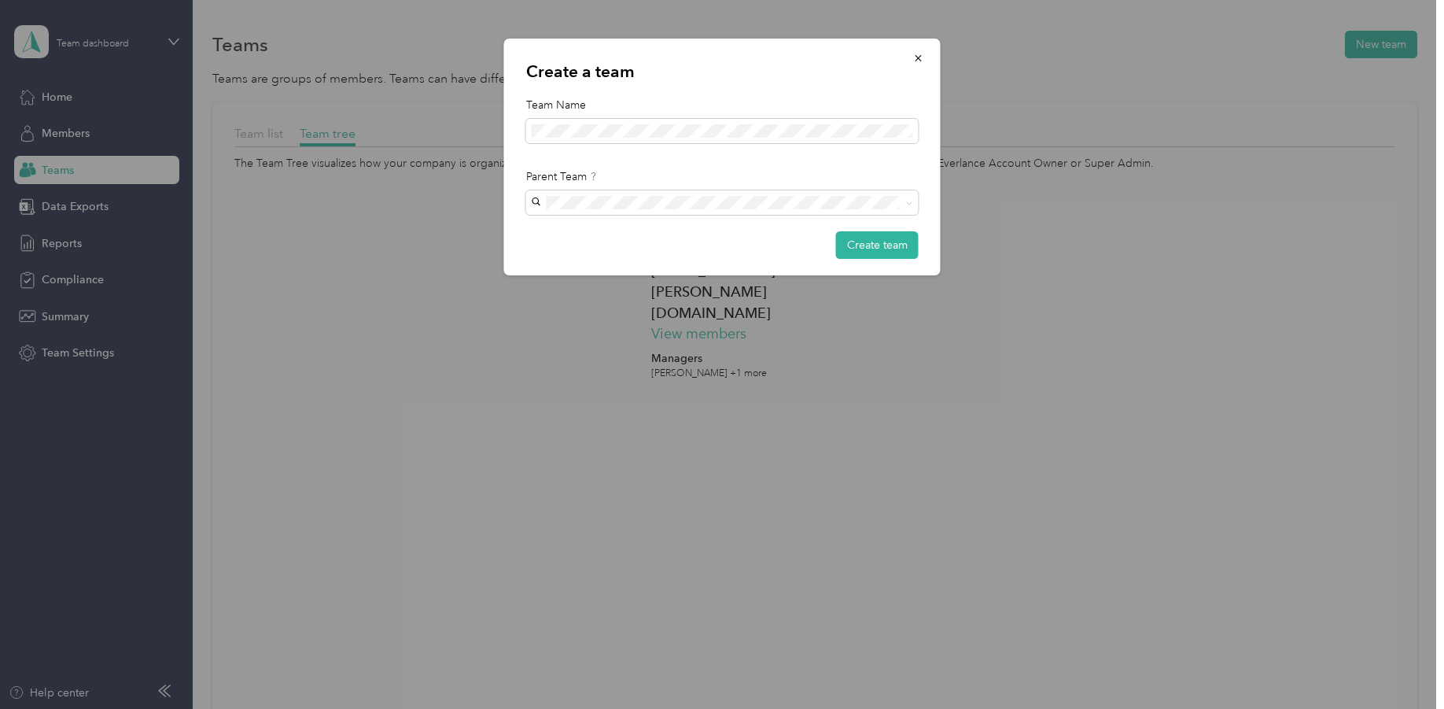
click at [869, 249] on button "Create team" at bounding box center [877, 245] width 83 height 28
click at [917, 56] on icon "button" at bounding box center [918, 58] width 11 height 11
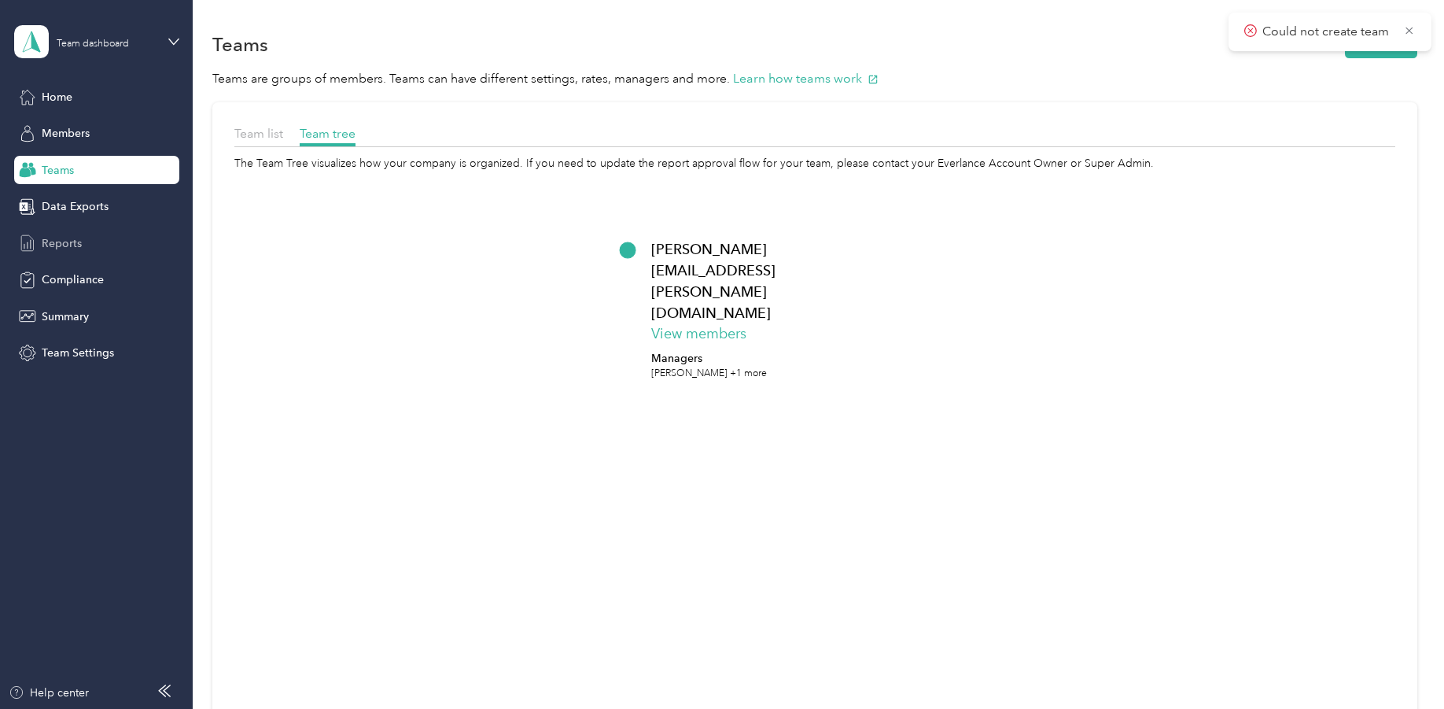
click at [57, 236] on span "Reports" at bounding box center [62, 243] width 40 height 17
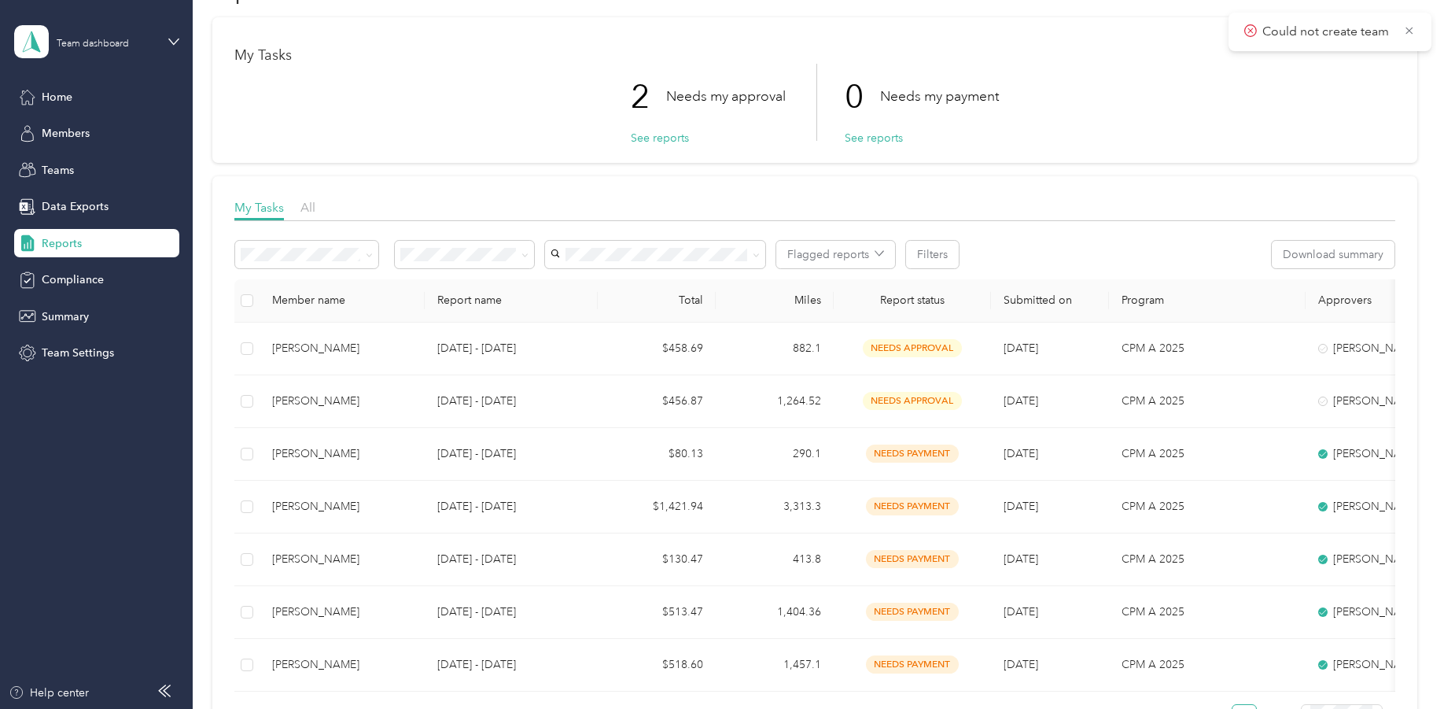
scroll to position [79, 0]
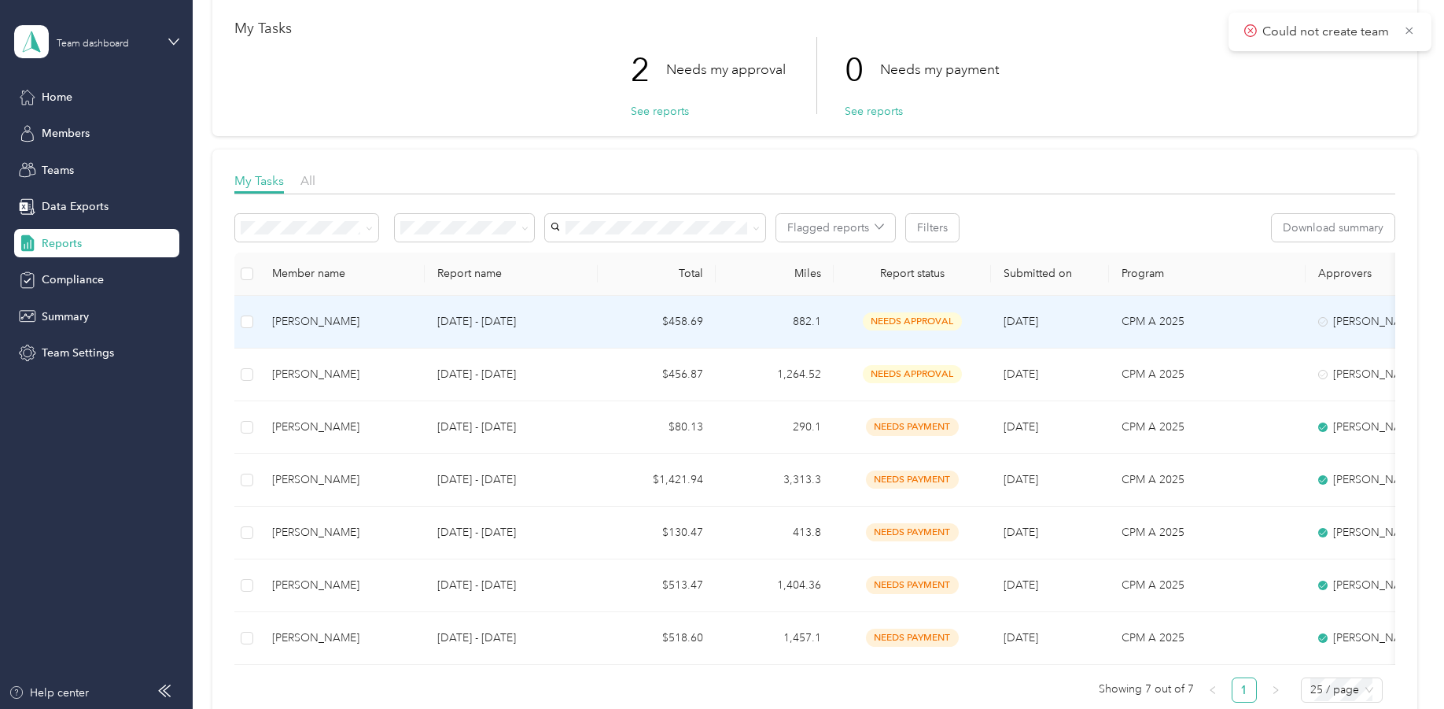
click at [315, 319] on div "[PERSON_NAME]" at bounding box center [342, 321] width 140 height 17
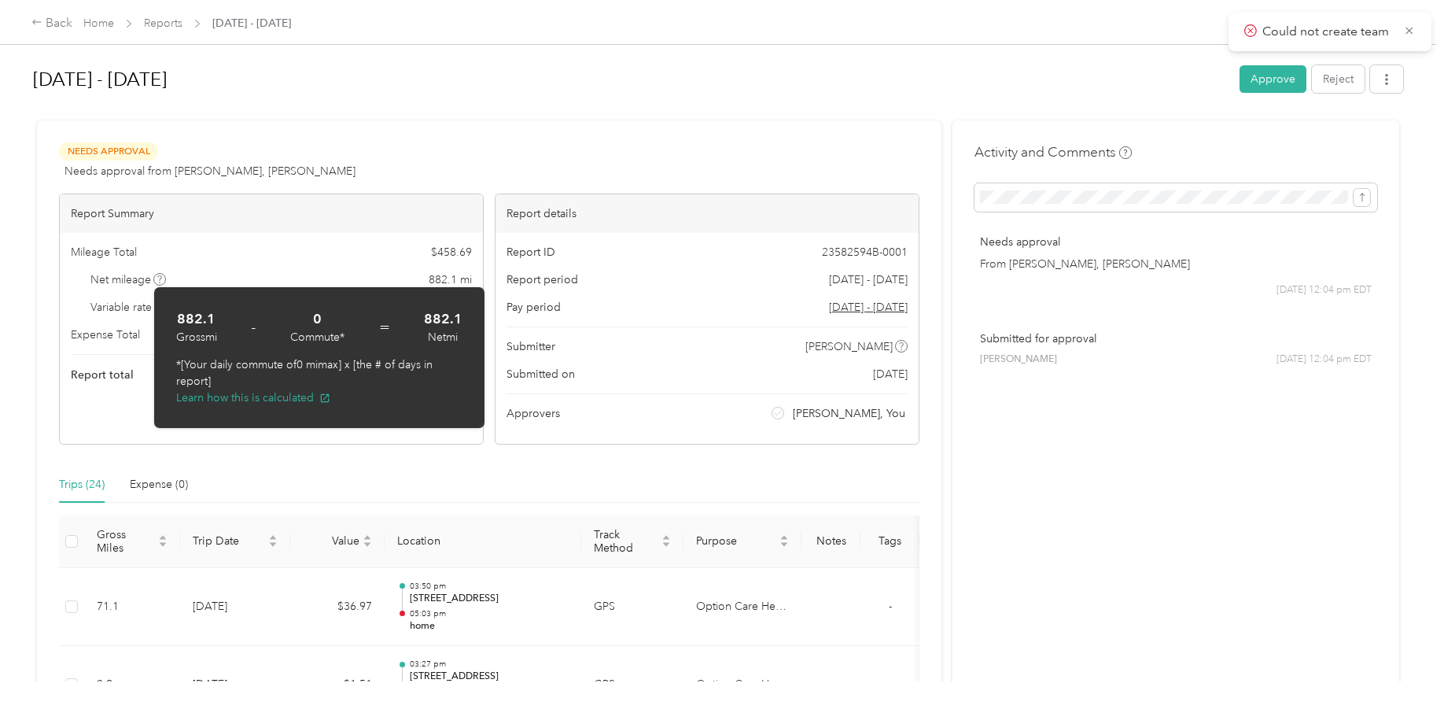
click at [570, 111] on div at bounding box center [718, 113] width 1370 height 17
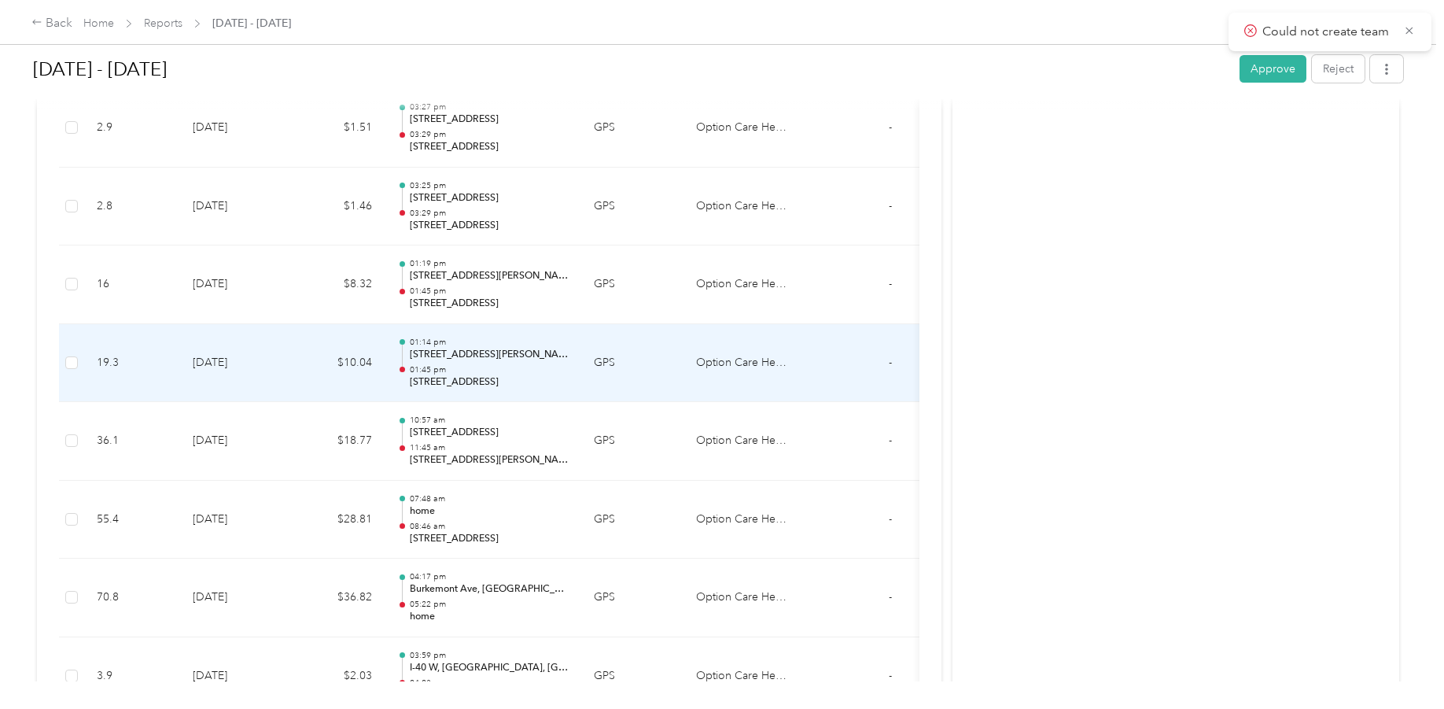
scroll to position [478, 0]
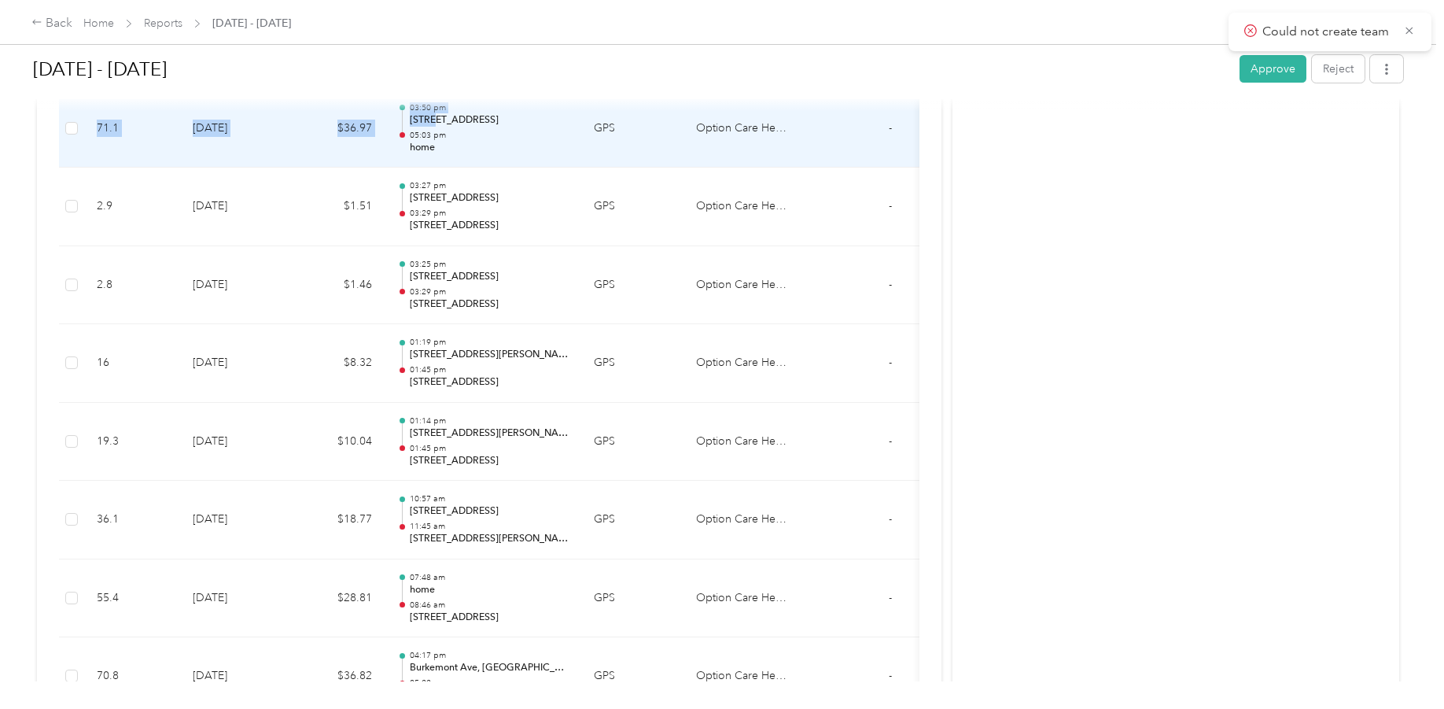
drag, startPoint x: 88, startPoint y: 115, endPoint x: 433, endPoint y: 126, distance: 345.5
click at [433, 126] on tr "71.1 [DATE] $36.97 03:50 pm [STREET_ADDRESS] 05:03 pm home GPS Option Care Heal…" at bounding box center [519, 129] width 920 height 79
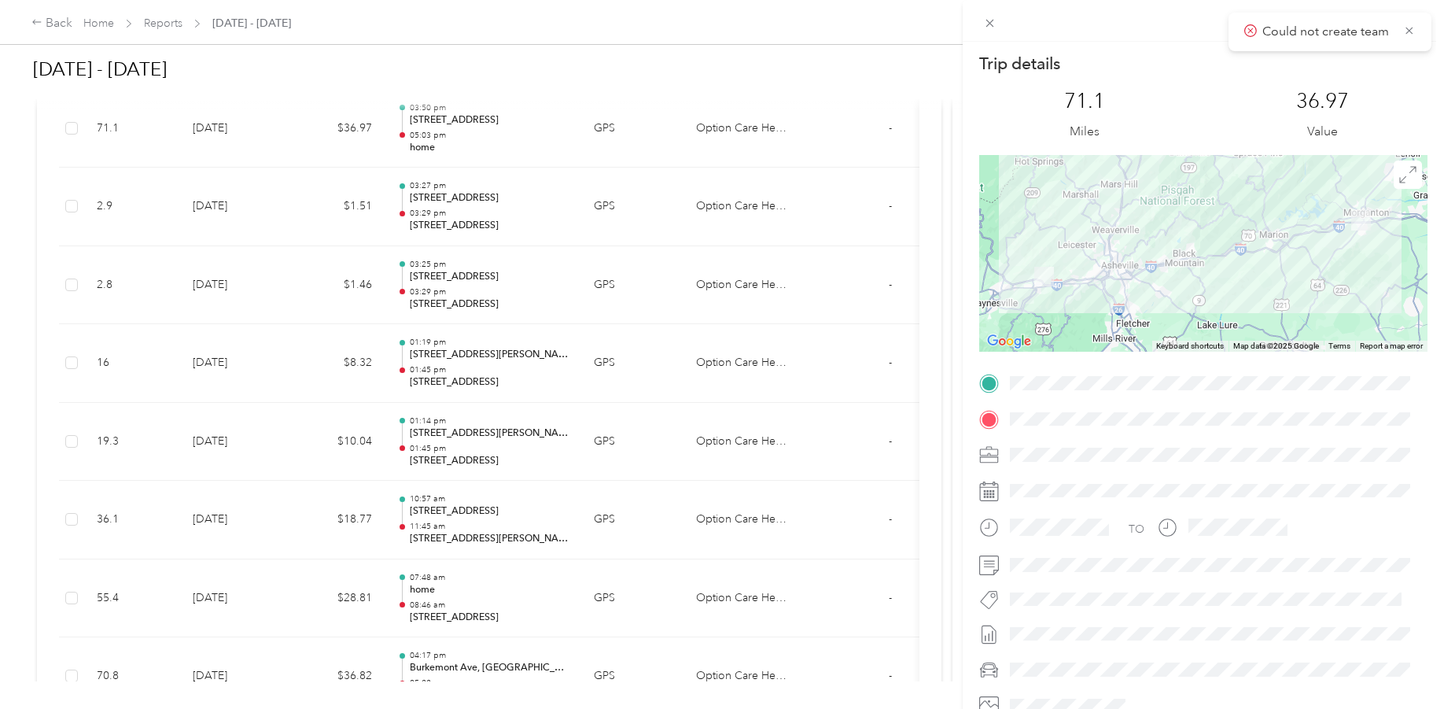
click at [467, 433] on div "Trip details This trip cannot be edited because it is either under review, appr…" at bounding box center [722, 354] width 1444 height 709
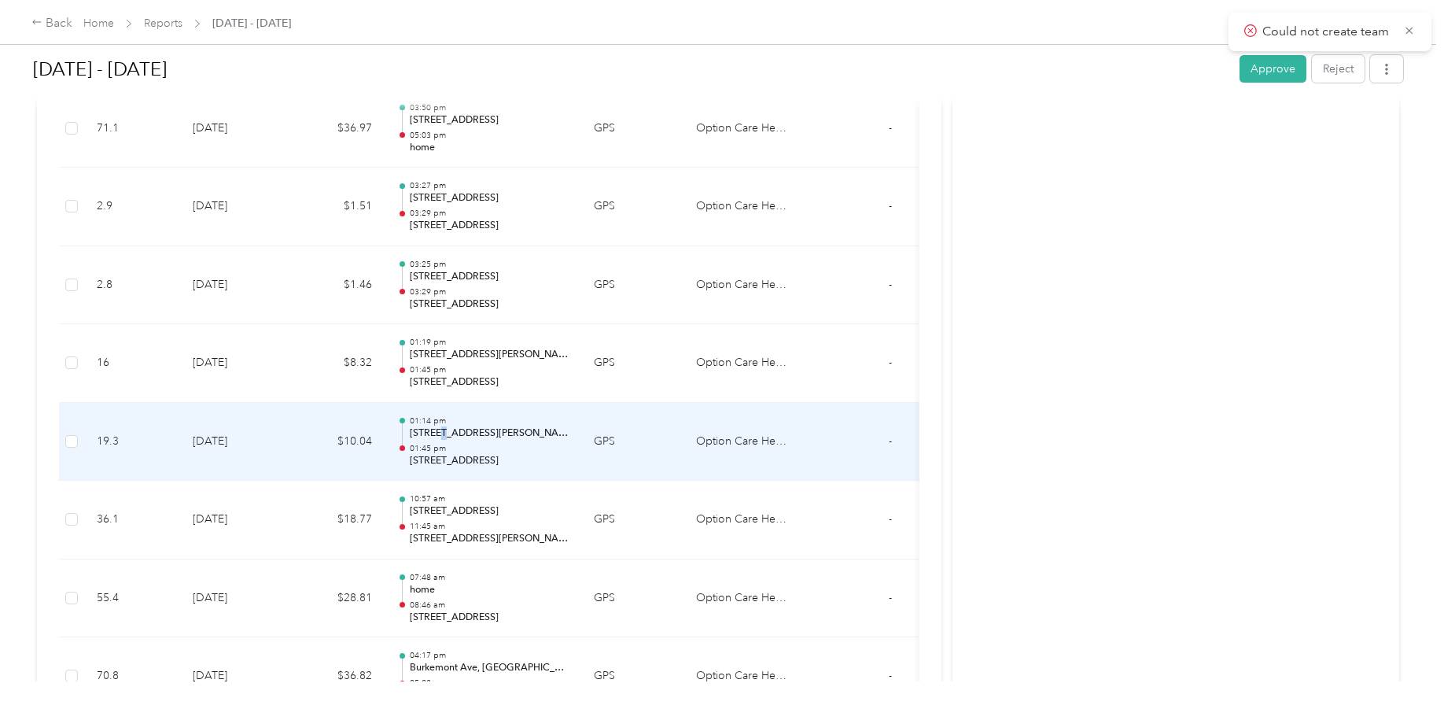
click at [446, 436] on p "[STREET_ADDRESS][PERSON_NAME]" at bounding box center [489, 433] width 159 height 14
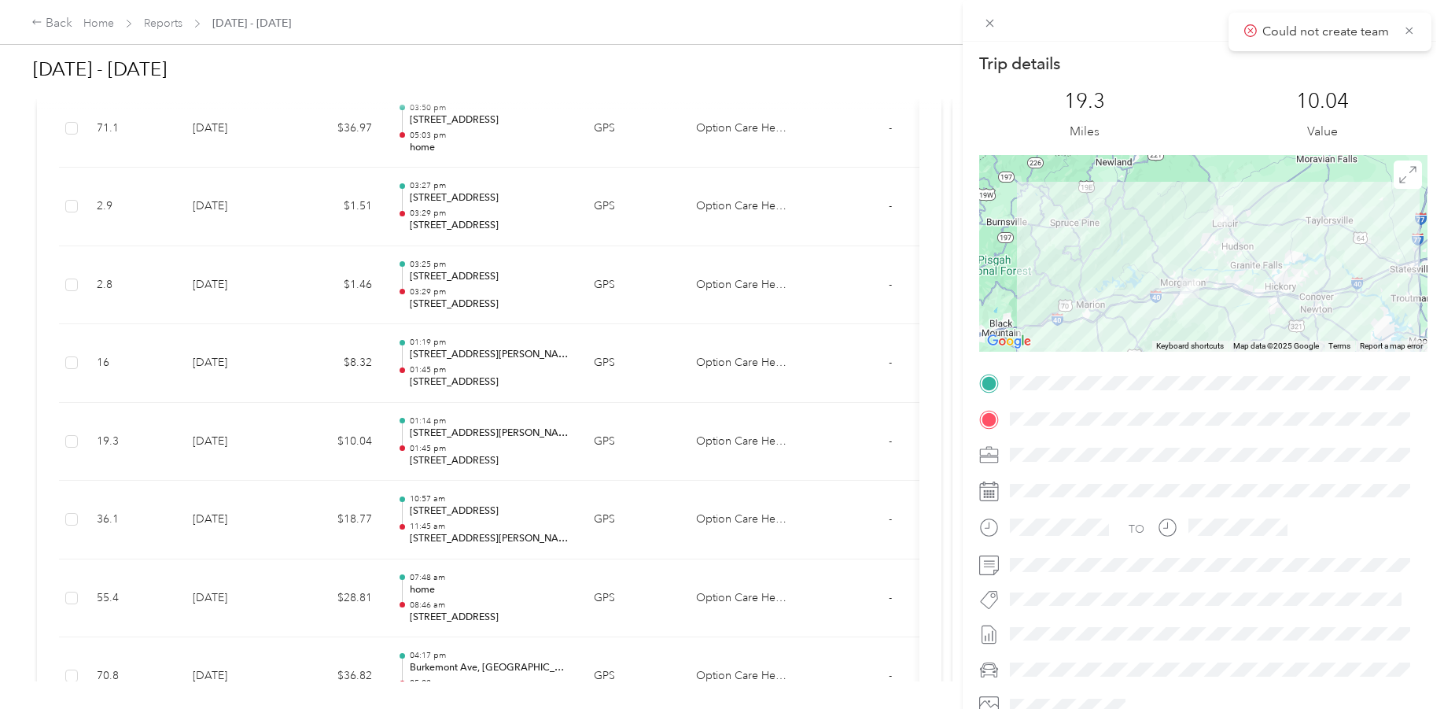
click at [460, 359] on div "Trip details This trip cannot be edited because it is either under review, appr…" at bounding box center [722, 354] width 1444 height 709
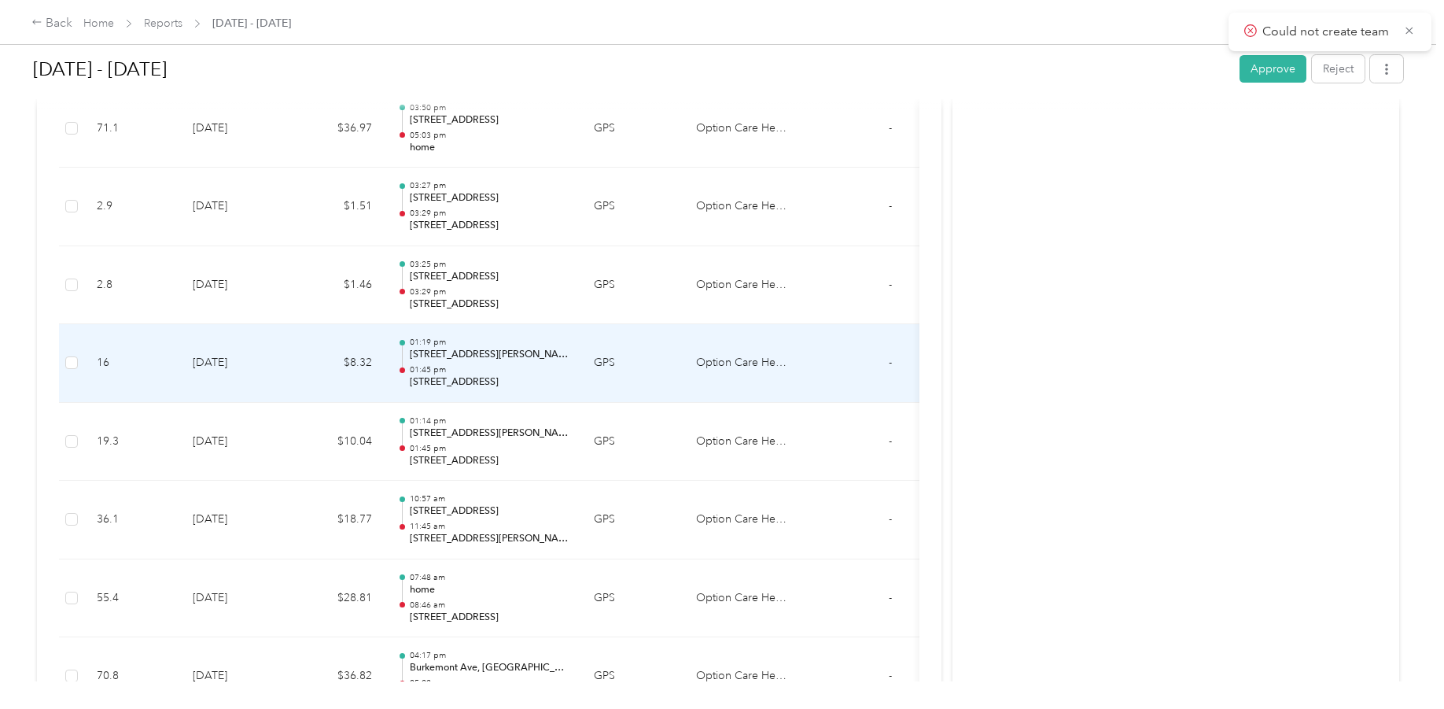
click at [451, 349] on p "[STREET_ADDRESS][PERSON_NAME]" at bounding box center [489, 355] width 159 height 14
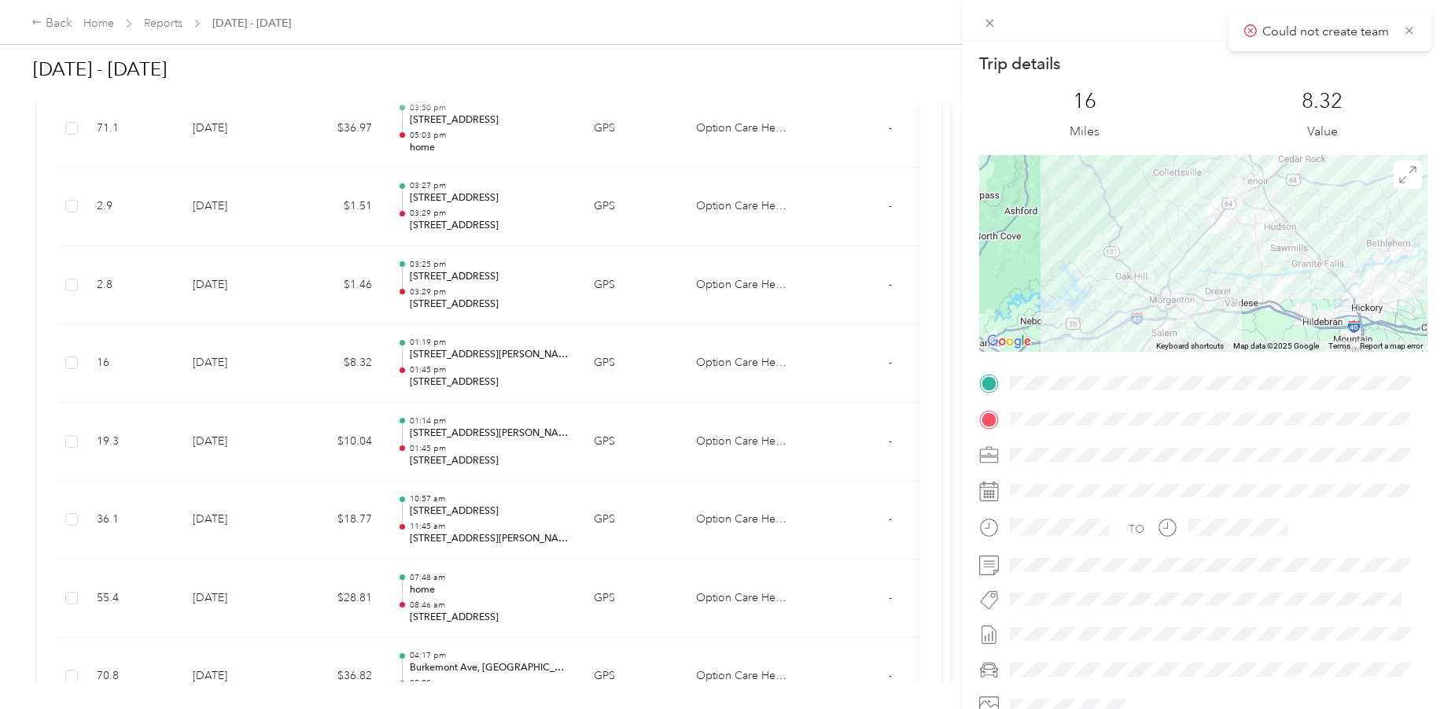
drag, startPoint x: 502, startPoint y: 415, endPoint x: 200, endPoint y: 354, distance: 308.1
click at [422, 421] on div "Trip details This trip cannot be edited because it is either under review, appr…" at bounding box center [722, 354] width 1444 height 709
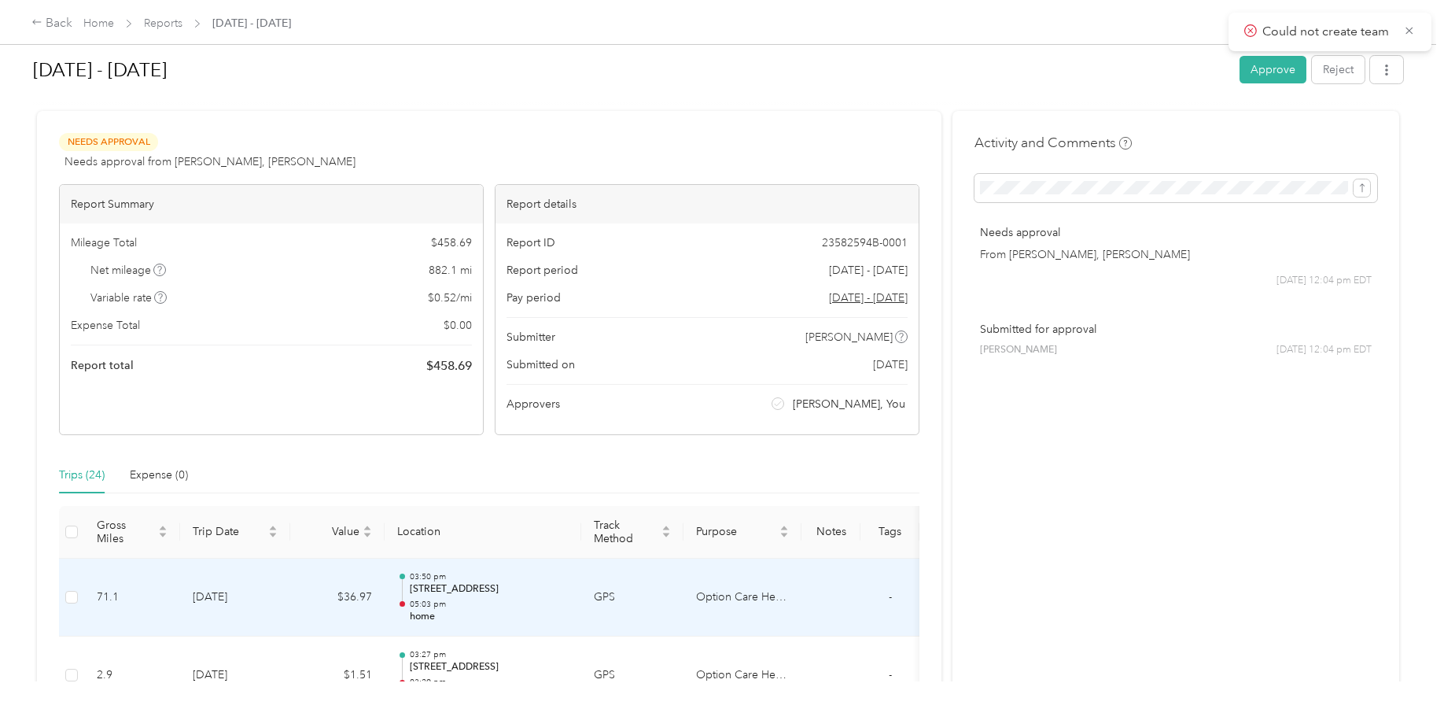
scroll to position [0, 0]
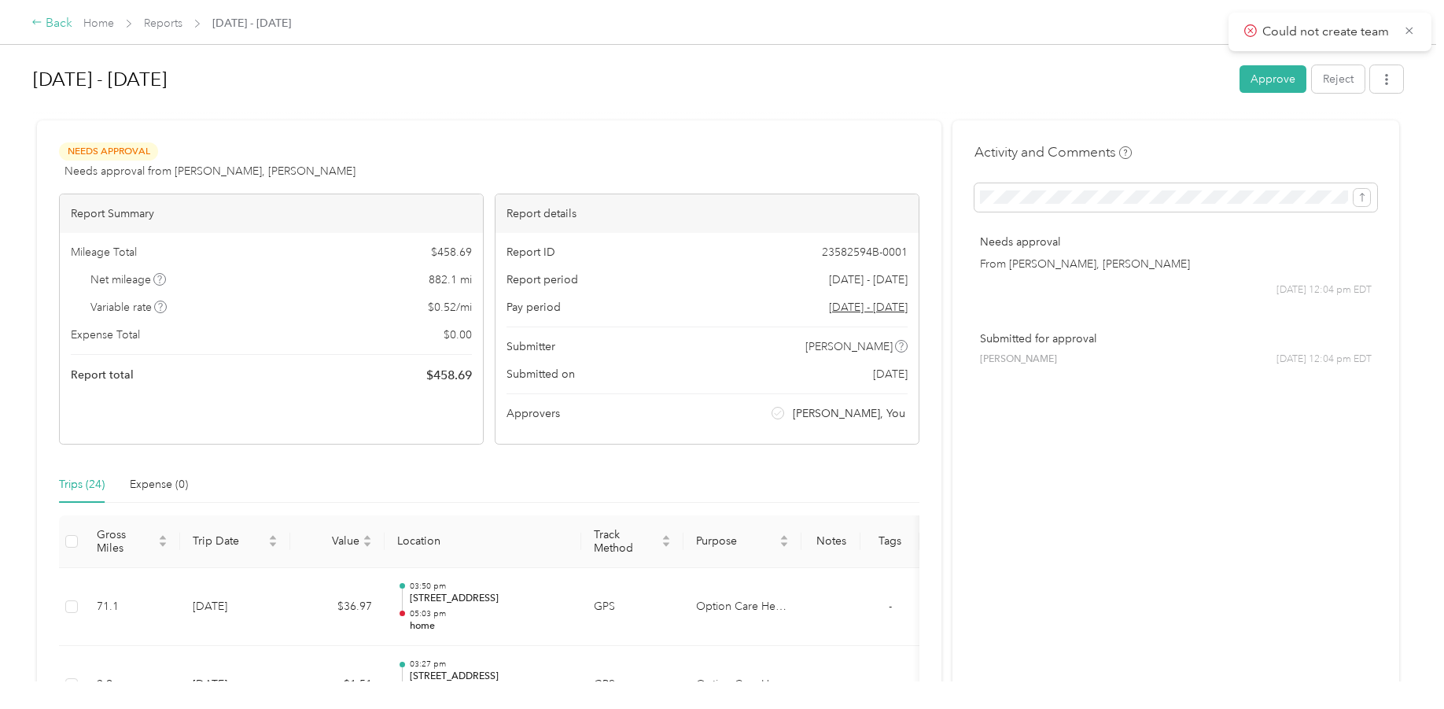
click at [39, 21] on icon at bounding box center [36, 22] width 11 height 11
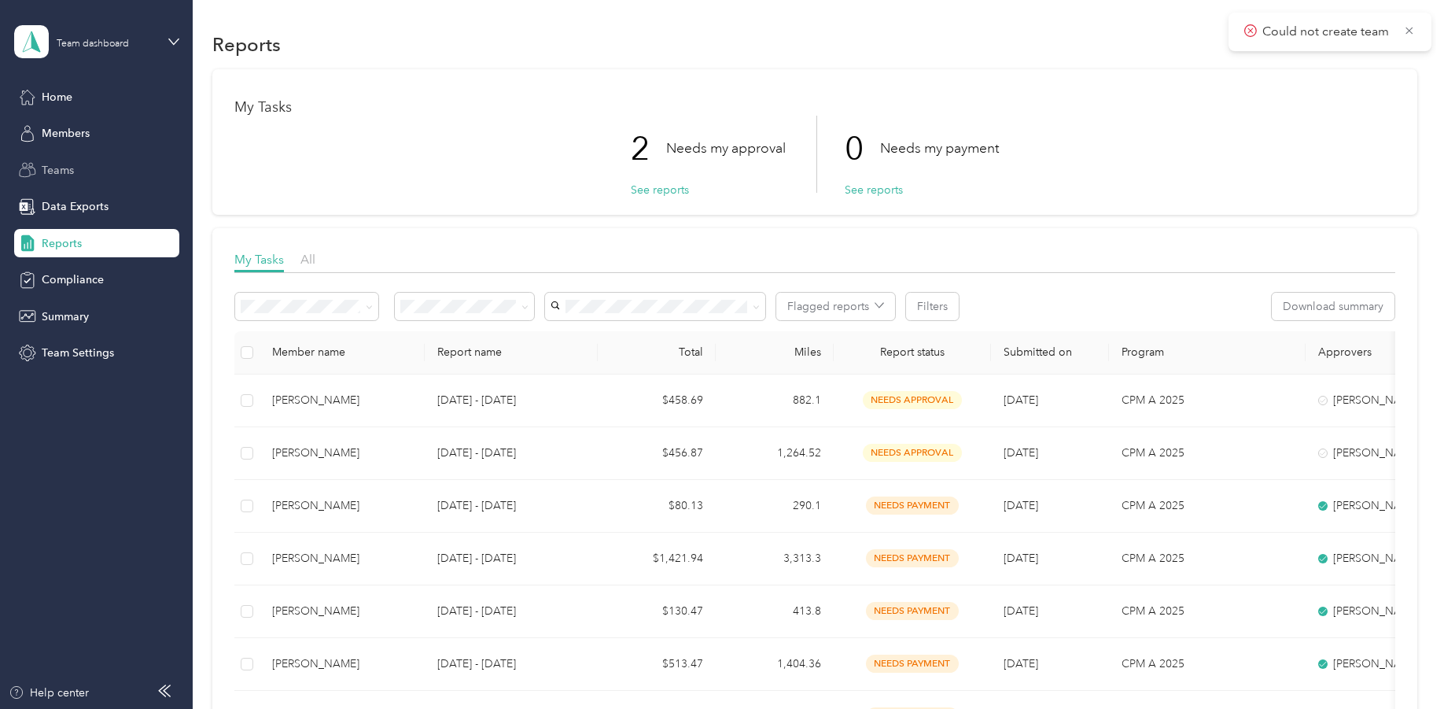
click at [53, 166] on span "Teams" at bounding box center [58, 170] width 32 height 17
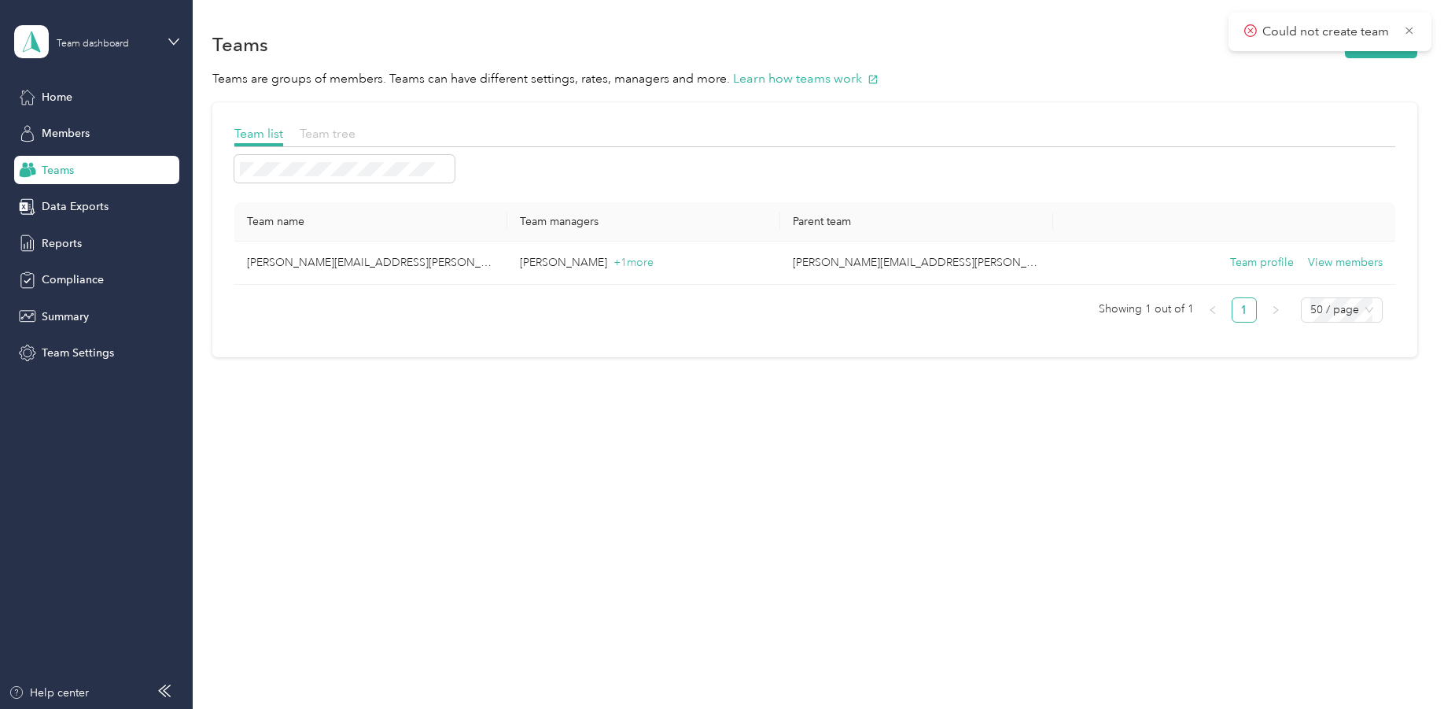
click at [331, 134] on span "Team tree" at bounding box center [328, 133] width 56 height 15
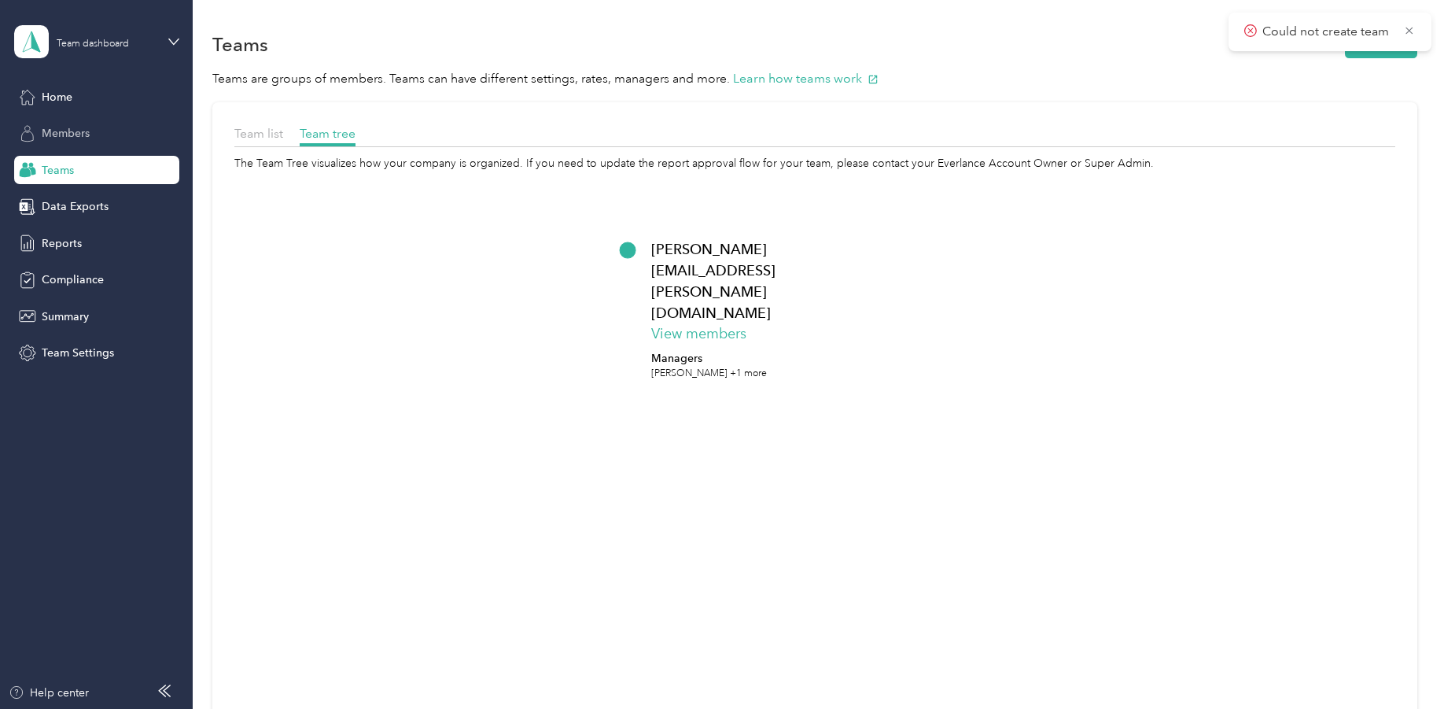
click at [77, 133] on span "Members" at bounding box center [66, 133] width 48 height 17
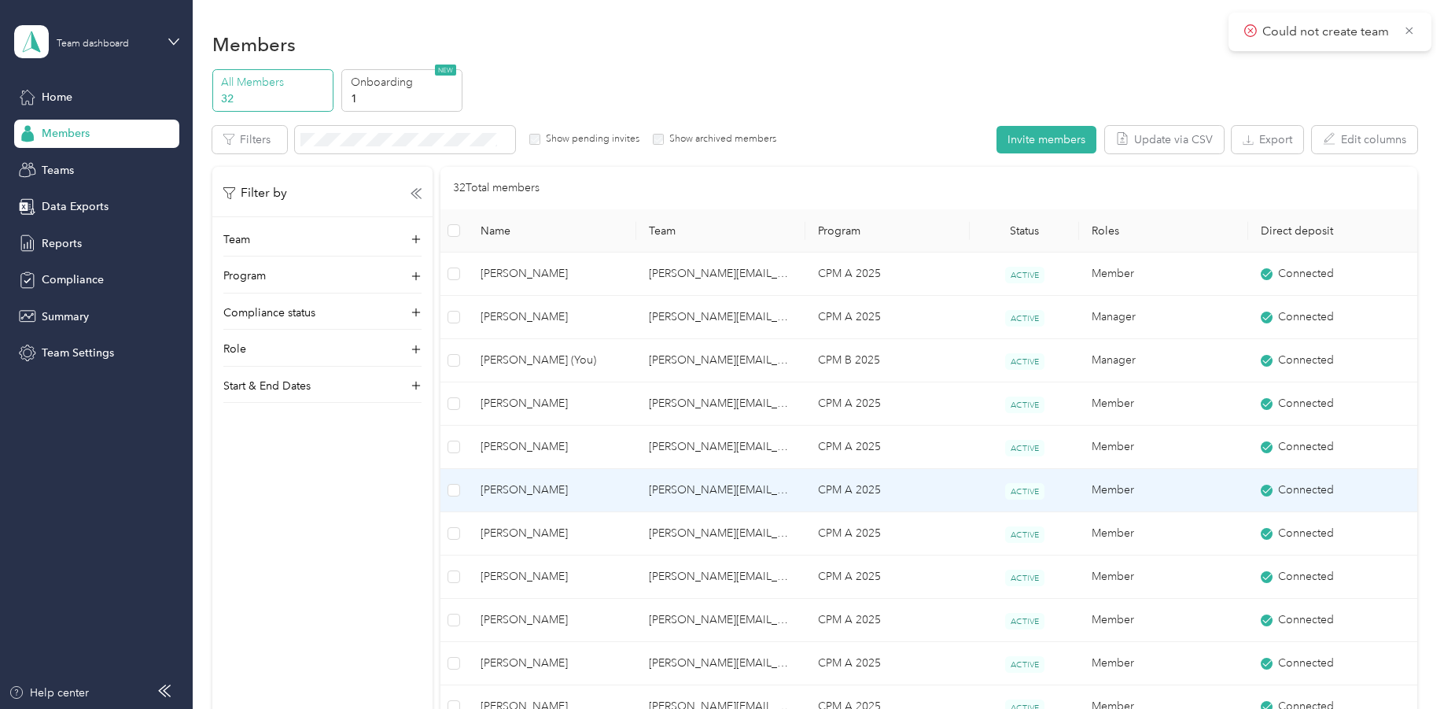
click at [489, 487] on span "[PERSON_NAME]" at bounding box center [553, 489] width 144 height 17
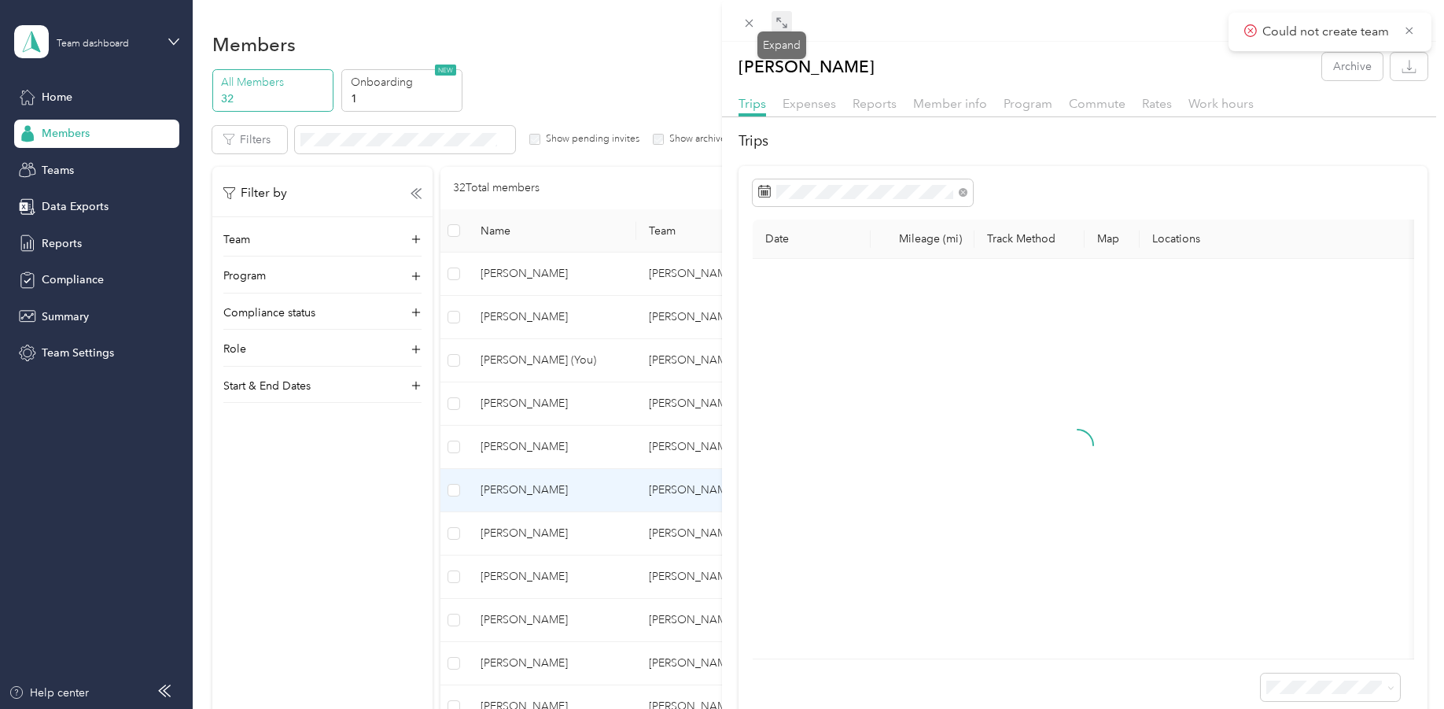
click at [786, 21] on icon at bounding box center [782, 23] width 13 height 13
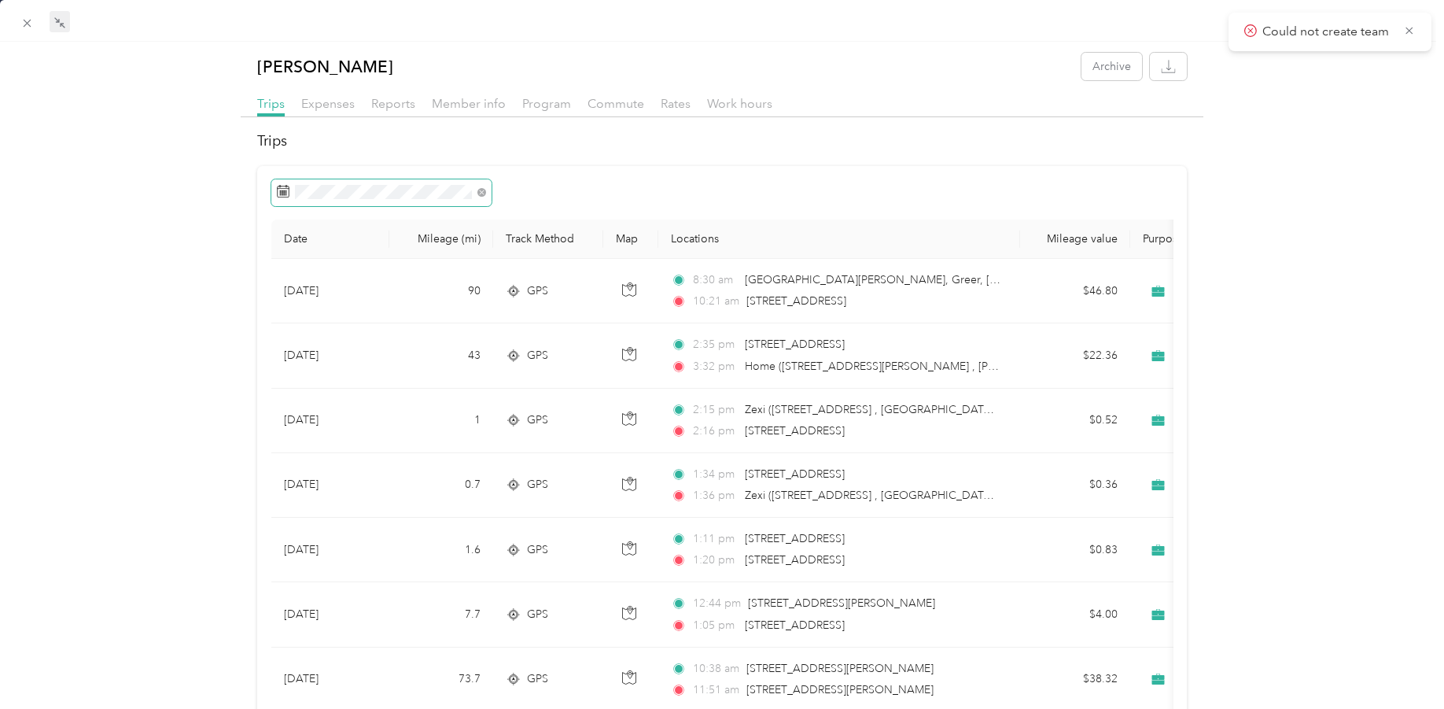
click at [280, 190] on icon at bounding box center [283, 191] width 13 height 13
drag, startPoint x: 58, startPoint y: 15, endPoint x: 73, endPoint y: 29, distance: 20.6
click at [59, 15] on span at bounding box center [60, 22] width 20 height 22
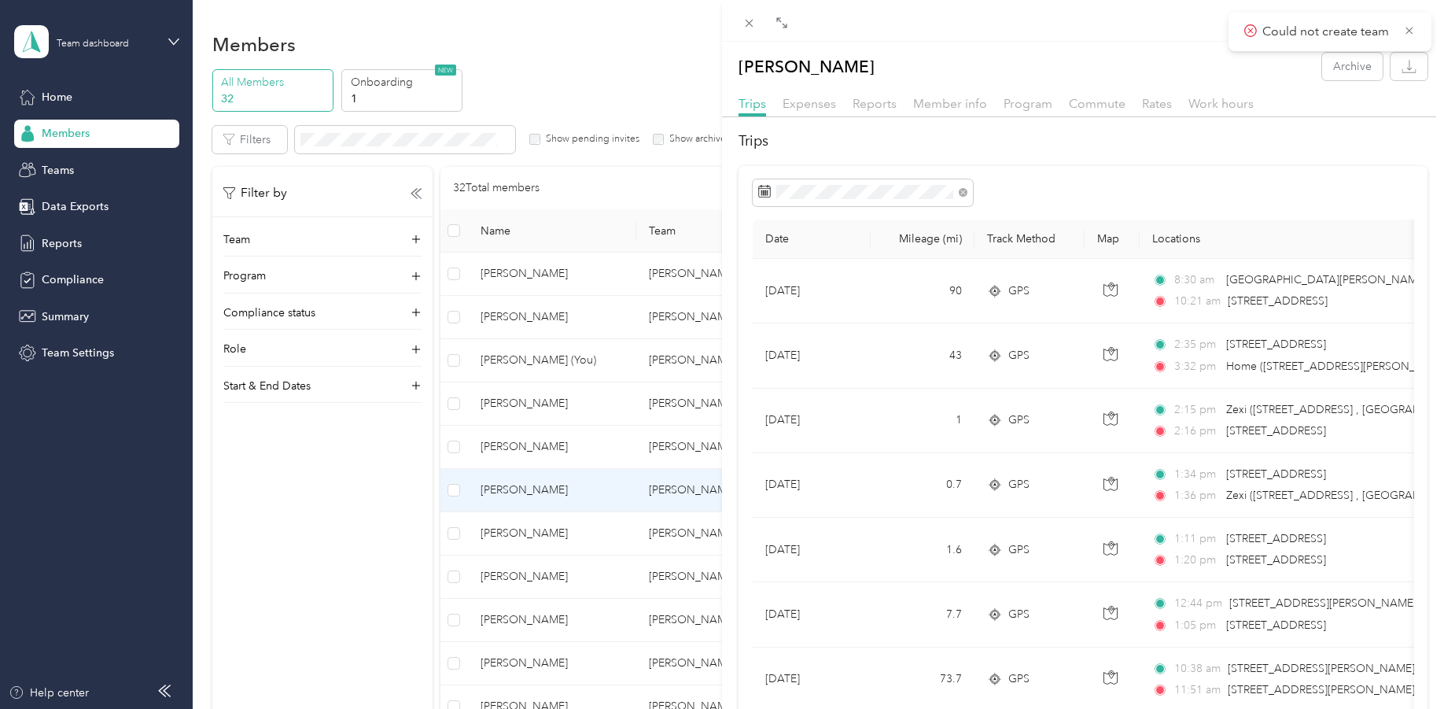
click at [363, 476] on div "[PERSON_NAME] Archive Trips Expenses Reports Member info Program Commute Rates …" at bounding box center [722, 354] width 1444 height 709
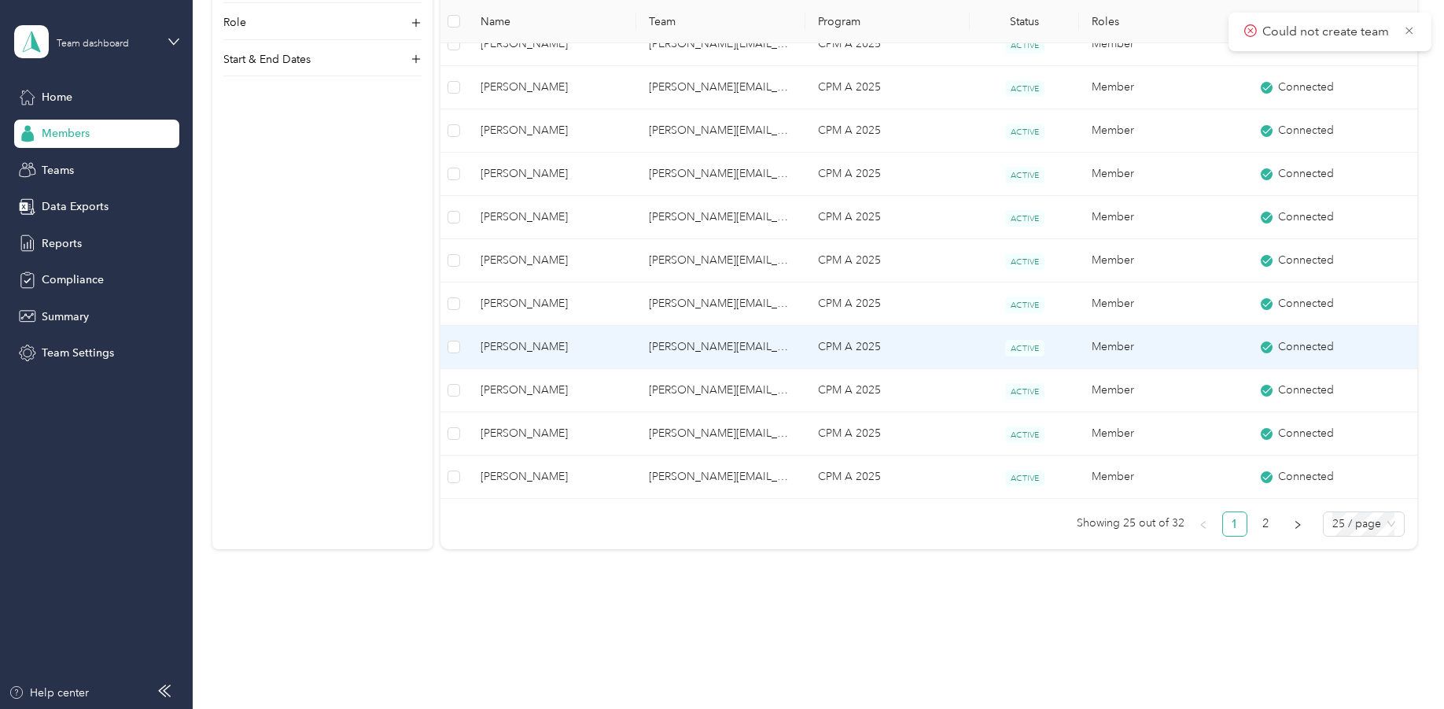
scroll to position [852, 0]
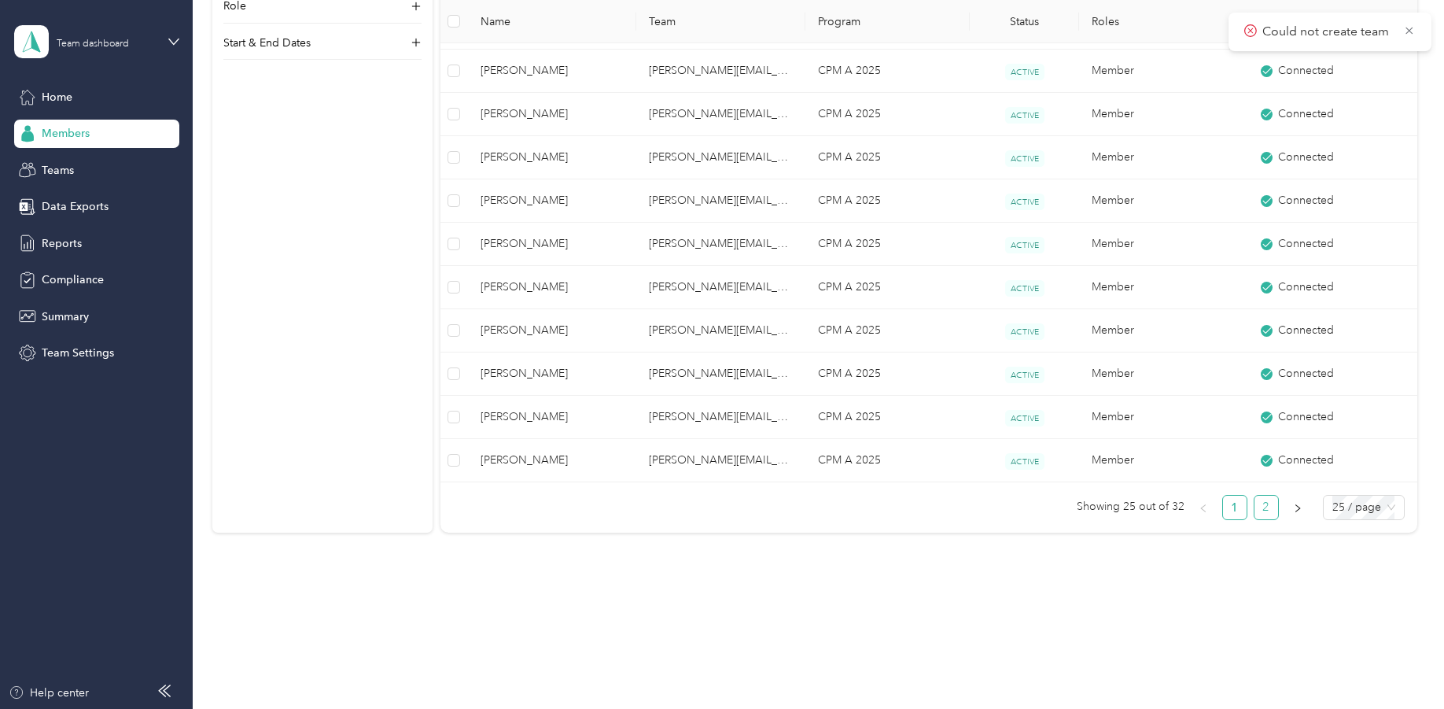
click at [1256, 506] on link "2" at bounding box center [1267, 508] width 24 height 24
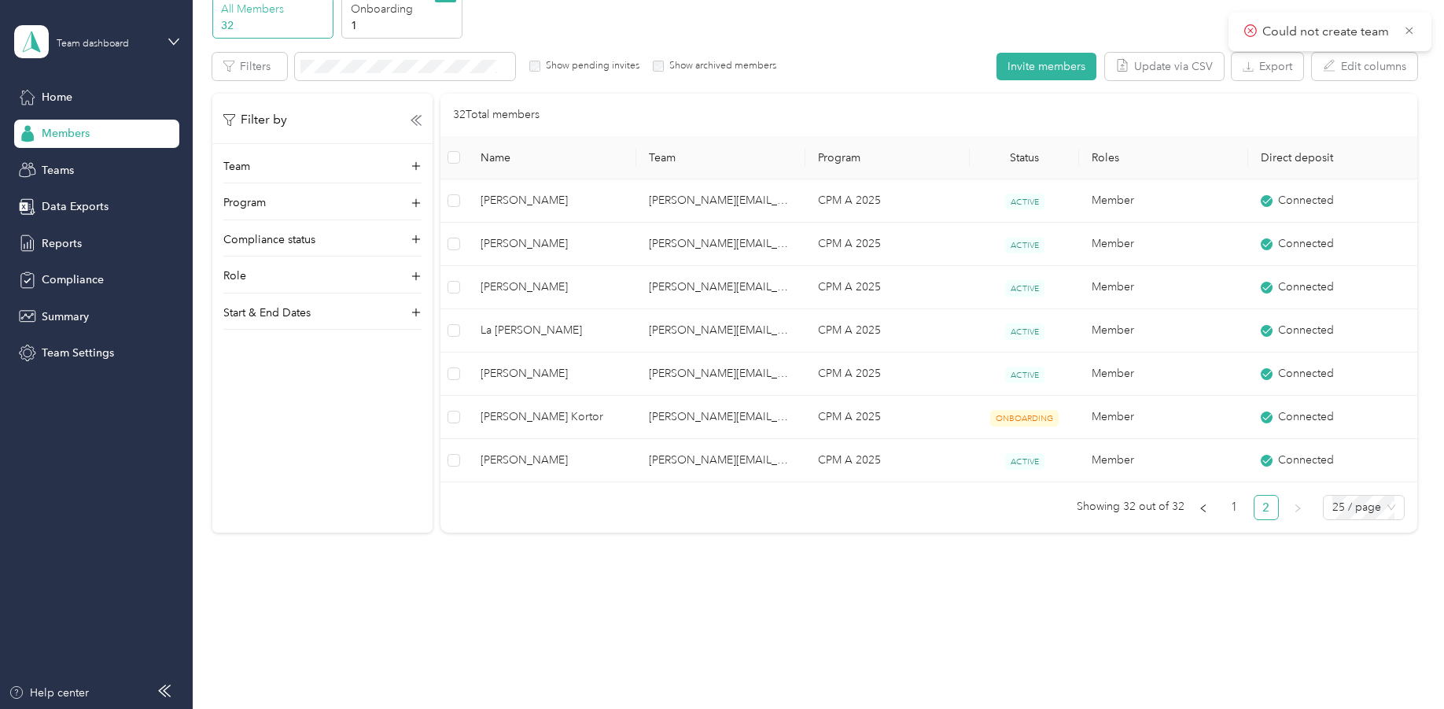
scroll to position [73, 0]
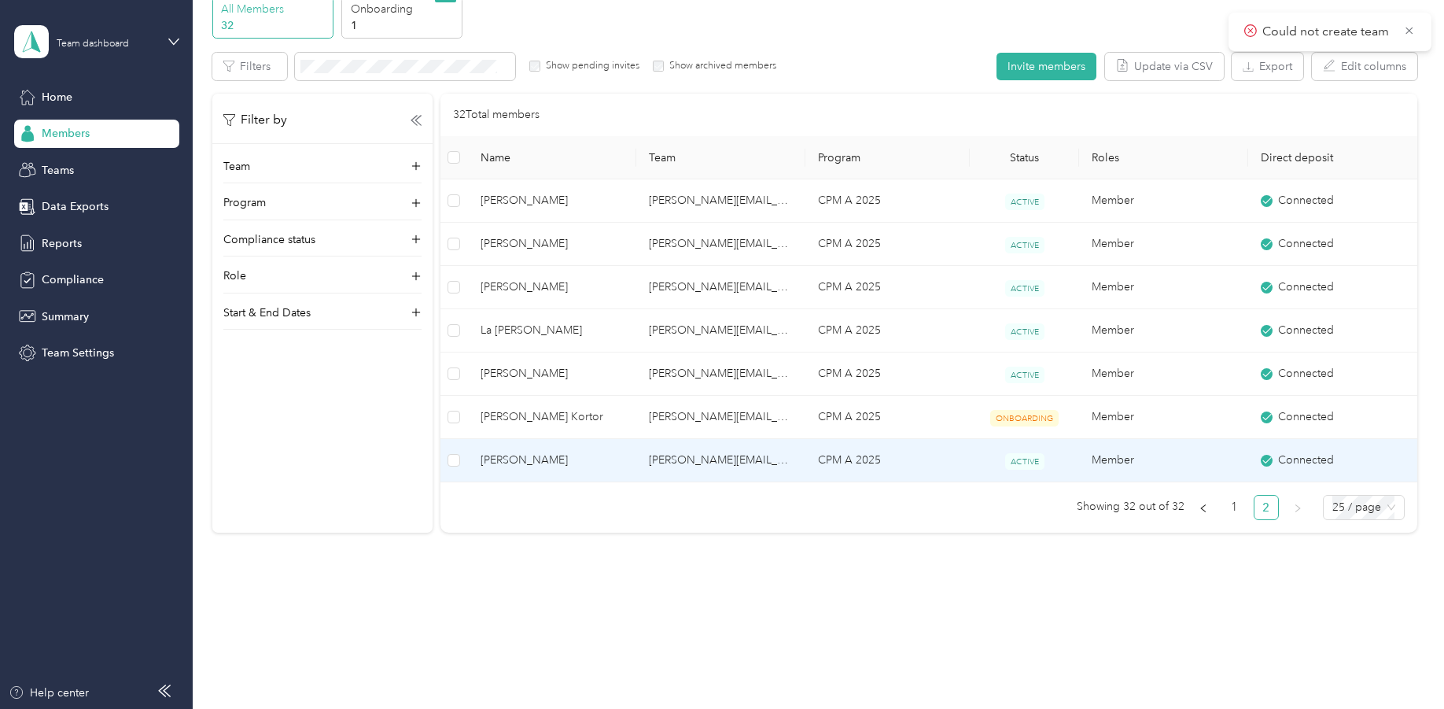
click at [525, 453] on span "[PERSON_NAME]" at bounding box center [553, 459] width 144 height 17
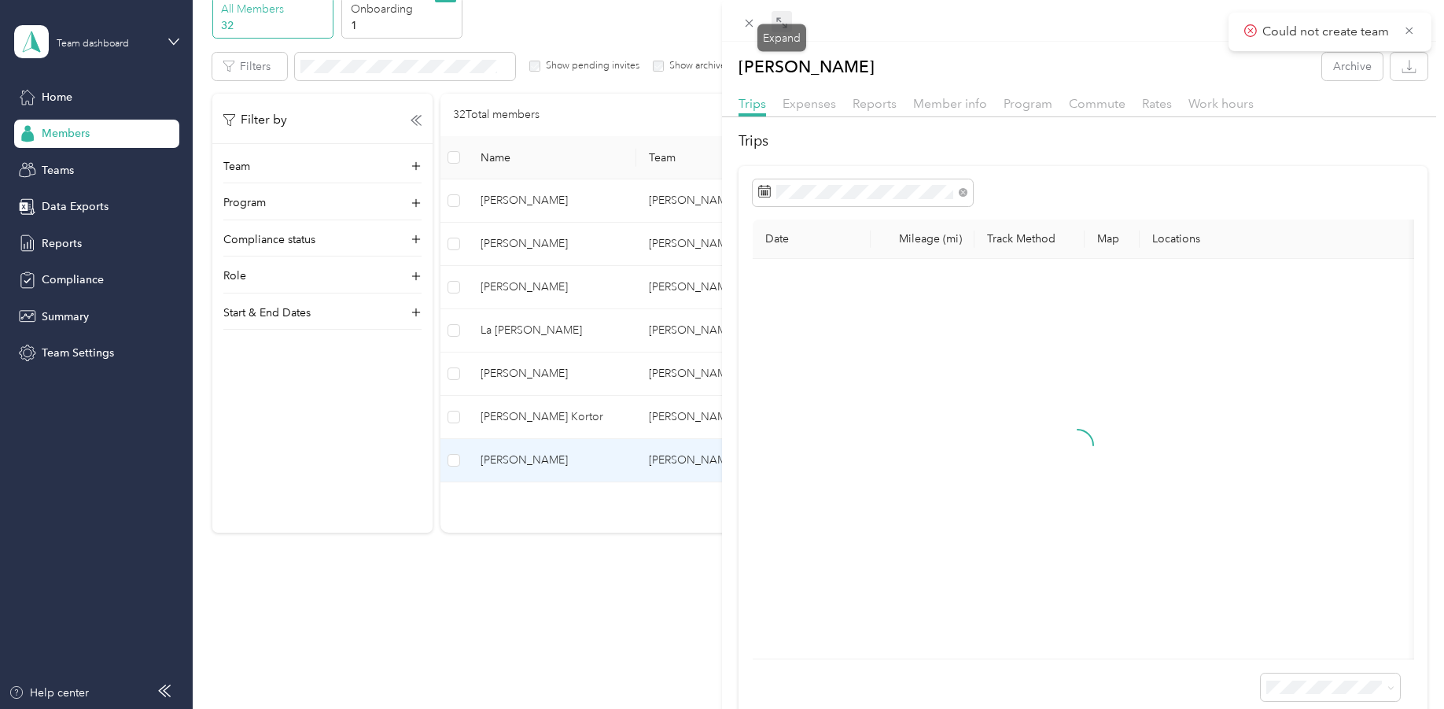
click at [784, 22] on icon at bounding box center [782, 23] width 13 height 13
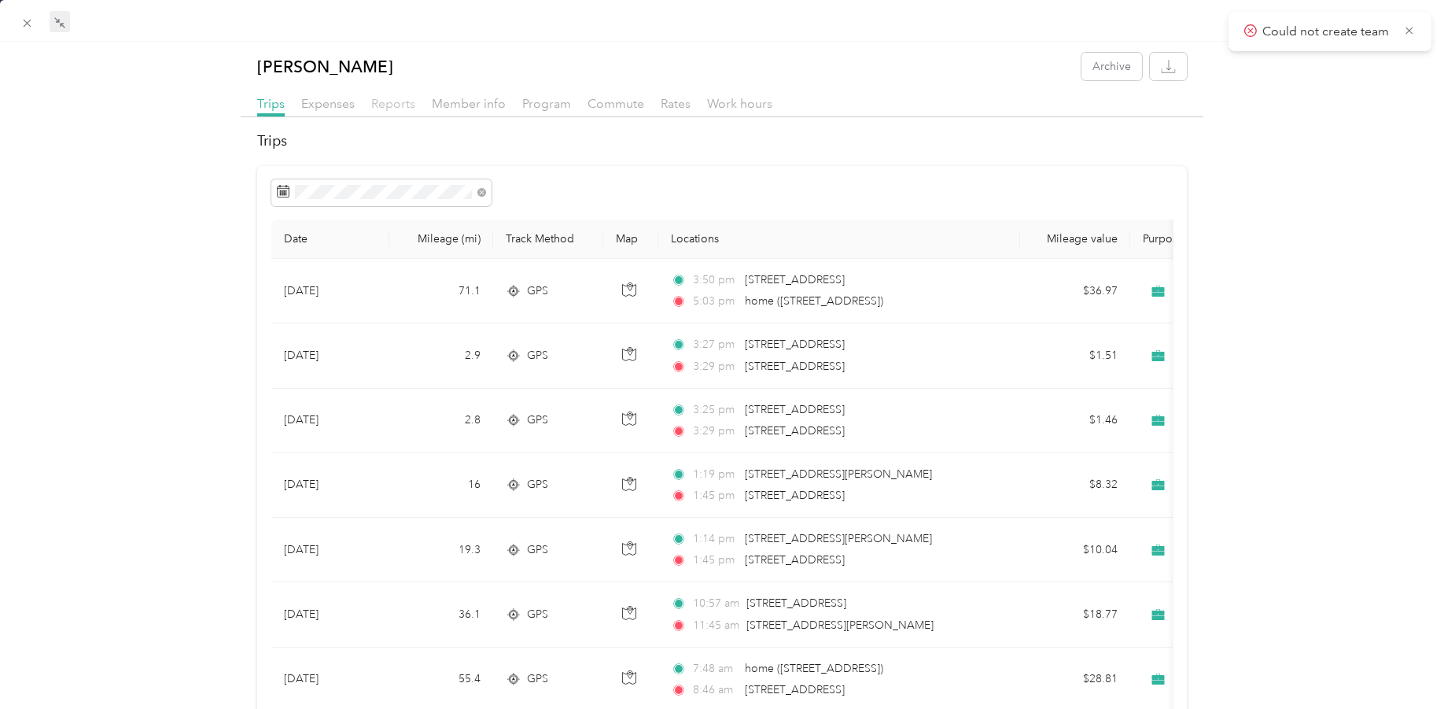
click at [400, 97] on span "Reports" at bounding box center [393, 103] width 44 height 15
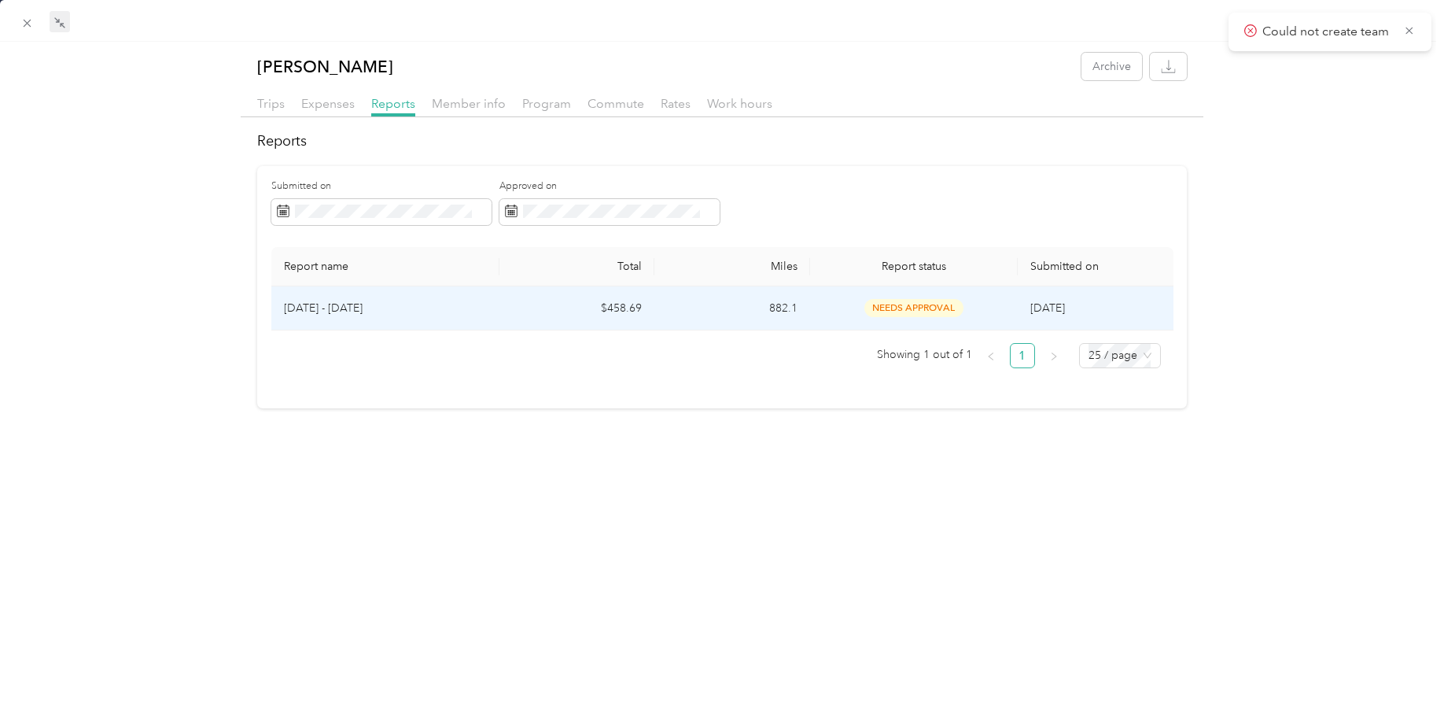
click at [336, 305] on p "[DATE] - [DATE]" at bounding box center [385, 308] width 203 height 17
